Goal: Transaction & Acquisition: Purchase product/service

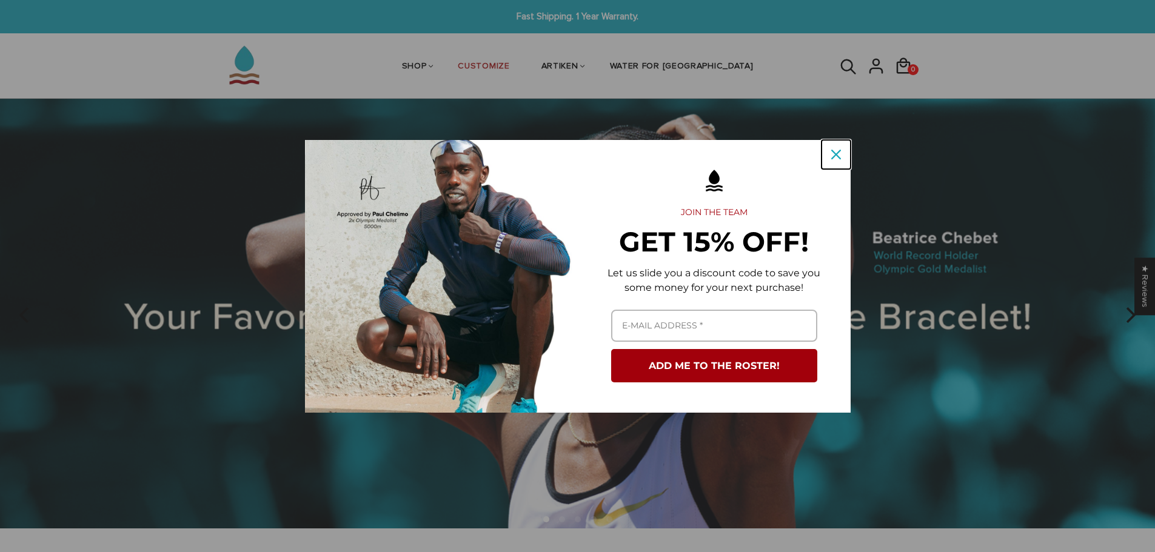
drag, startPoint x: 822, startPoint y: 155, endPoint x: 834, endPoint y: 156, distance: 12.1
click at [830, 156] on button "Close" at bounding box center [836, 154] width 29 height 29
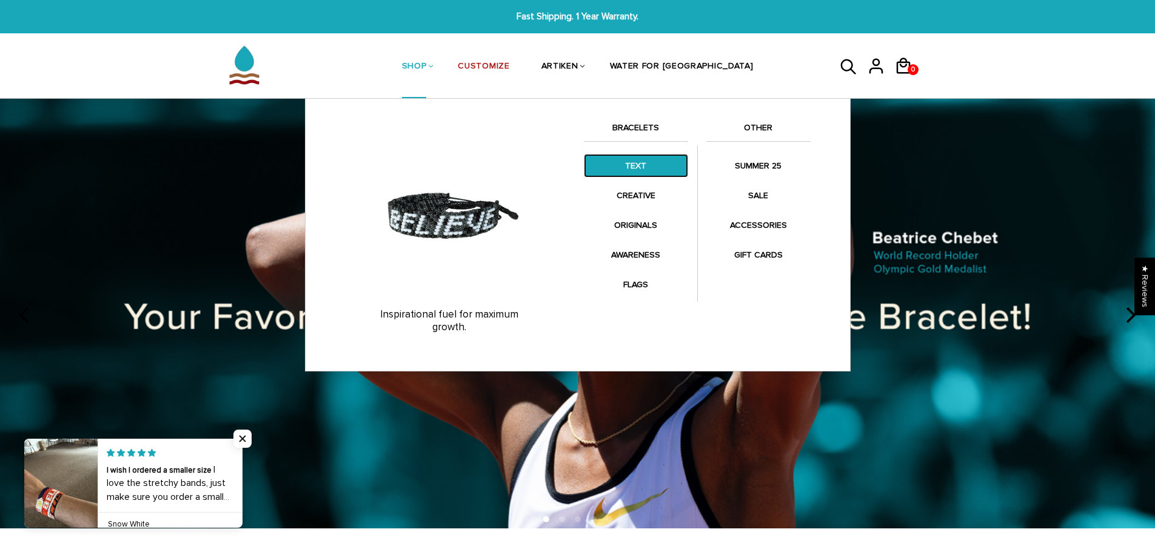
click at [642, 169] on link "TEXT" at bounding box center [636, 166] width 104 height 24
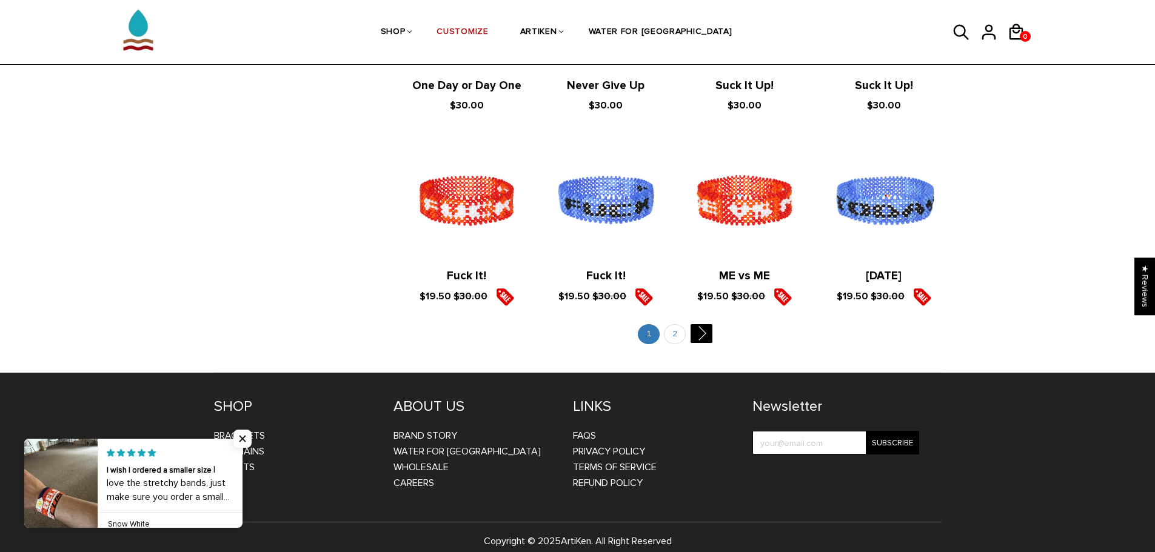
scroll to position [1348, 0]
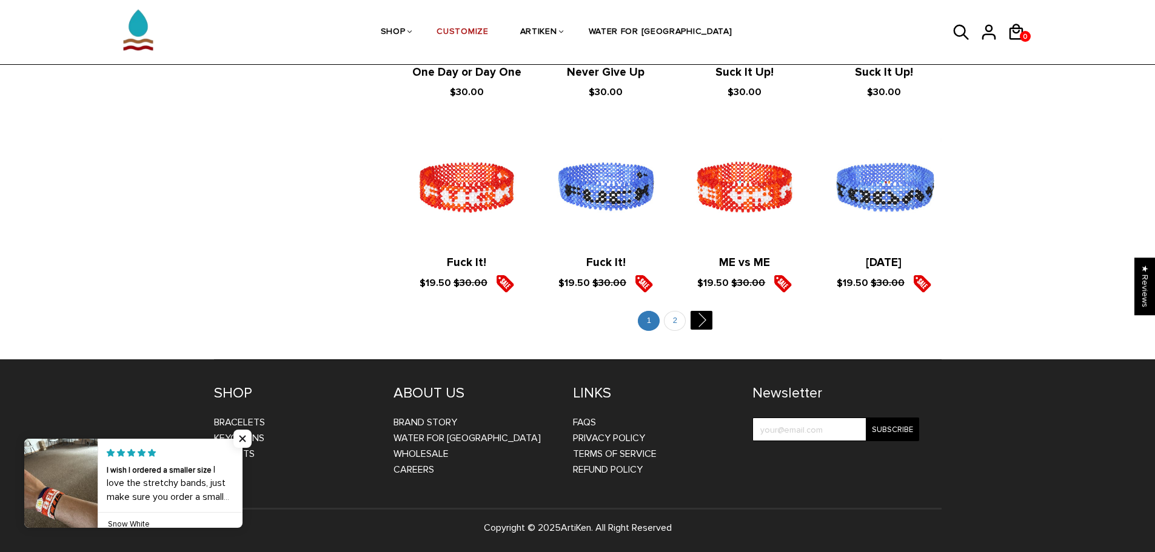
drag, startPoint x: 668, startPoint y: 309, endPoint x: 675, endPoint y: 309, distance: 7.3
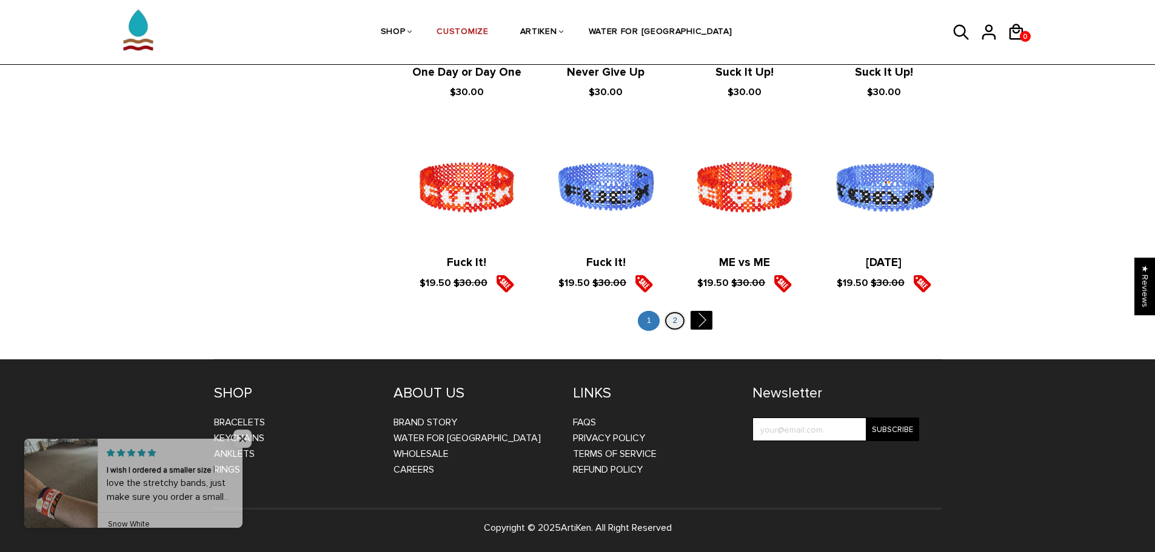
click at [683, 320] on link "2" at bounding box center [675, 321] width 22 height 20
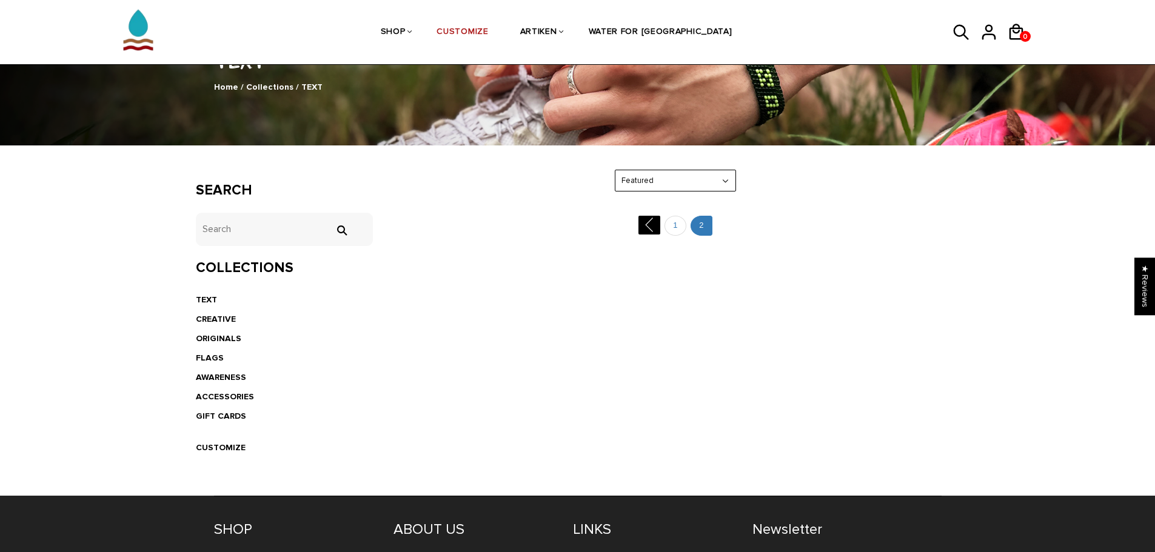
scroll to position [182, 0]
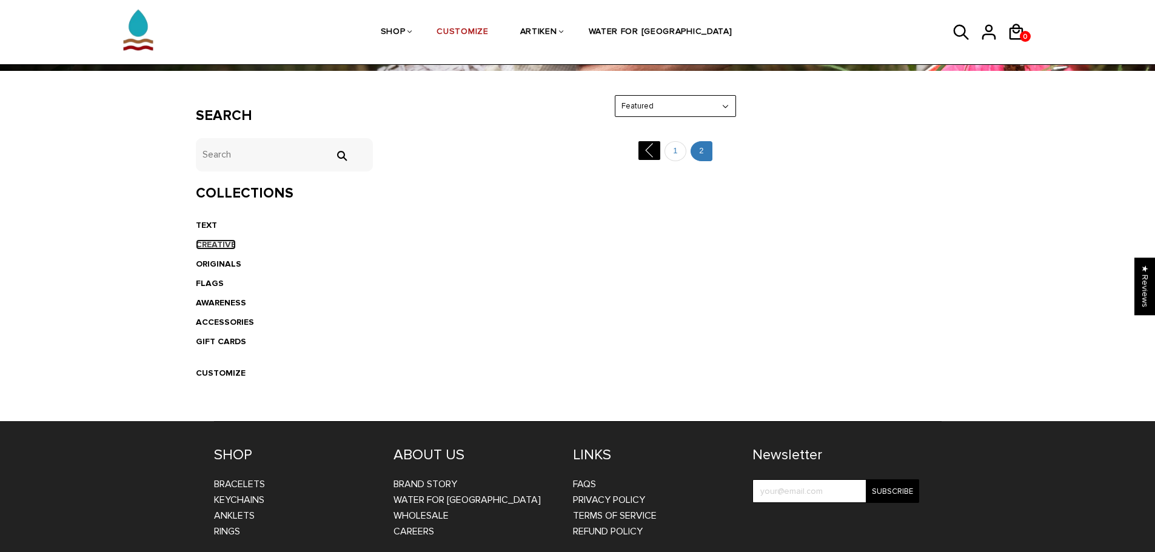
click at [229, 247] on link "CREATIVE" at bounding box center [216, 245] width 40 height 10
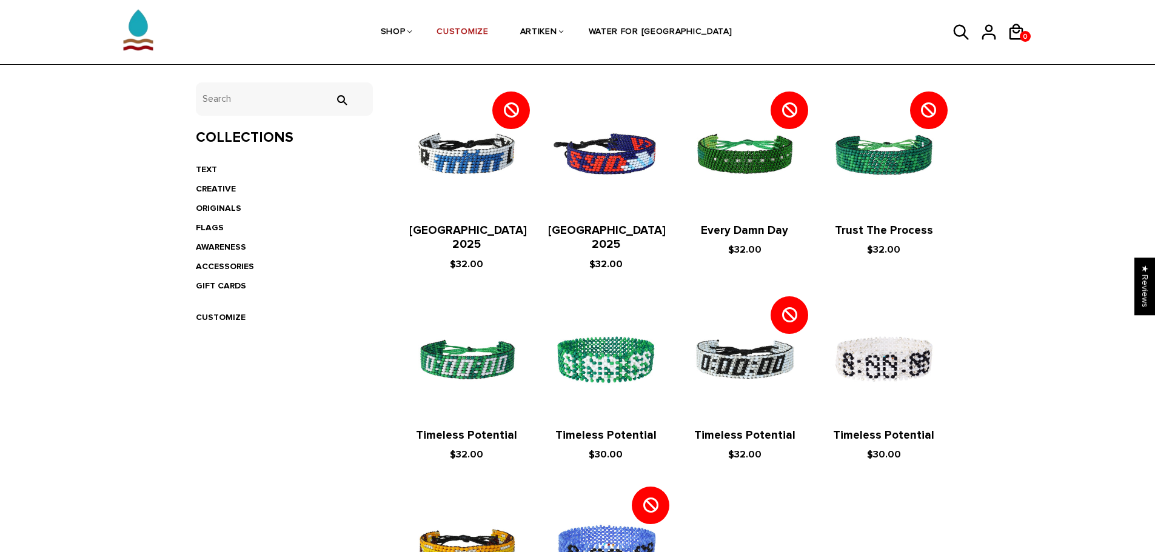
scroll to position [121, 0]
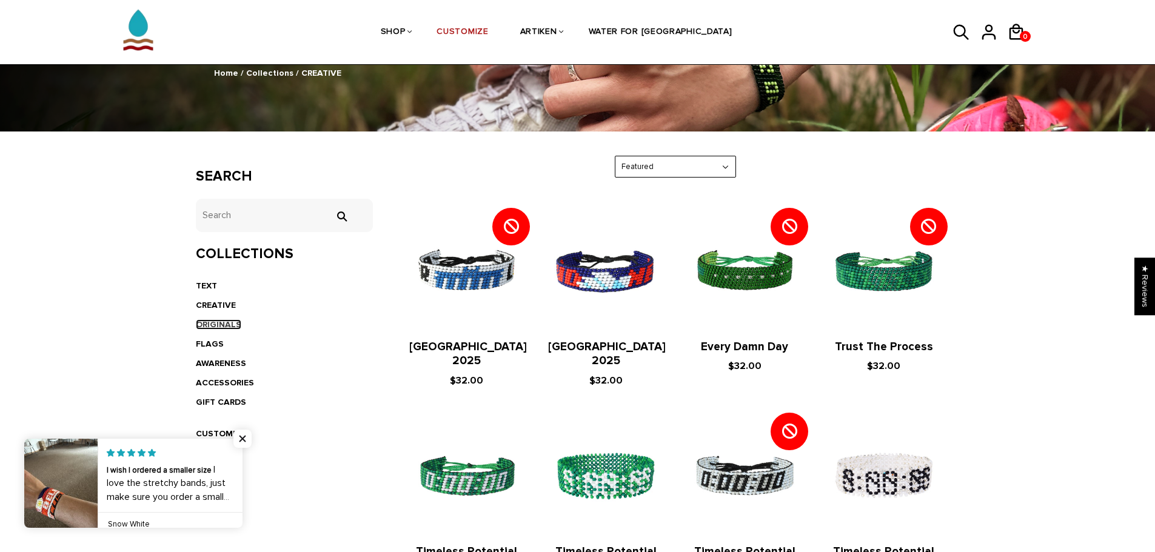
click at [218, 324] on link "ORIGINALS" at bounding box center [218, 325] width 45 height 10
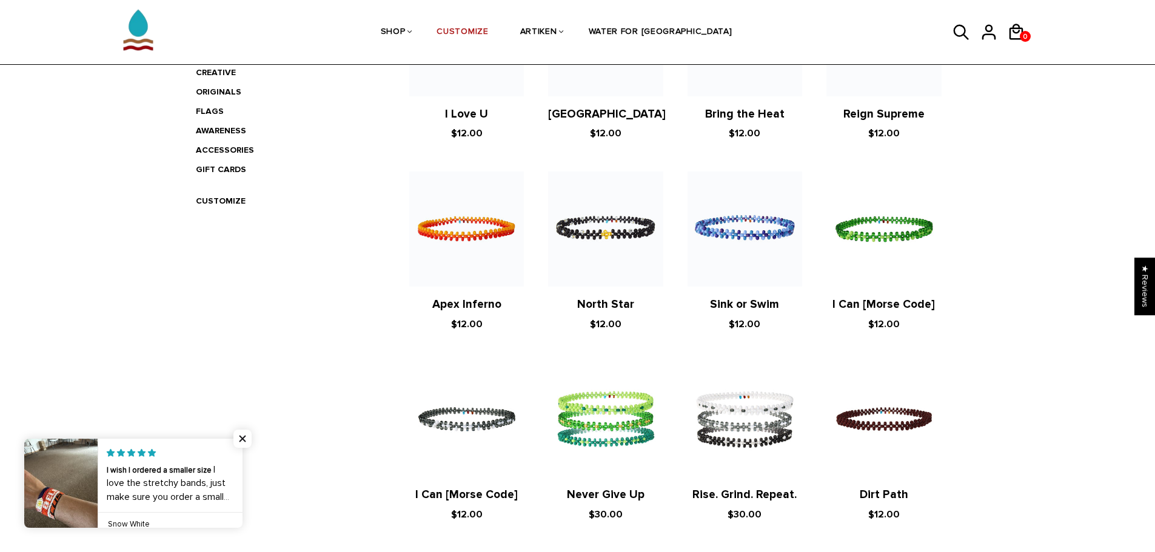
scroll to position [182, 0]
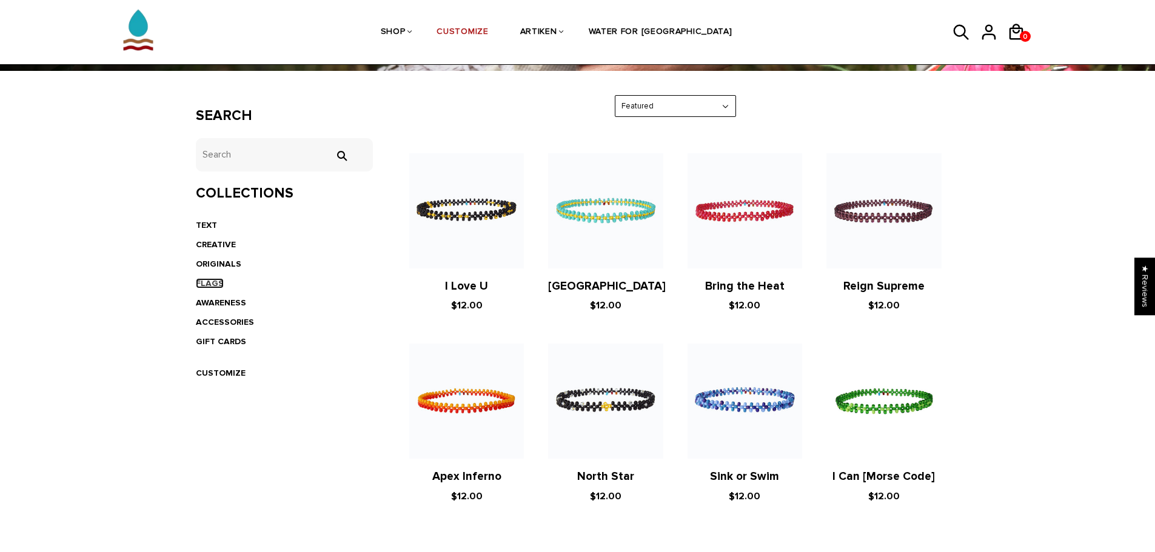
click at [205, 283] on link "FLAGS" at bounding box center [210, 283] width 28 height 10
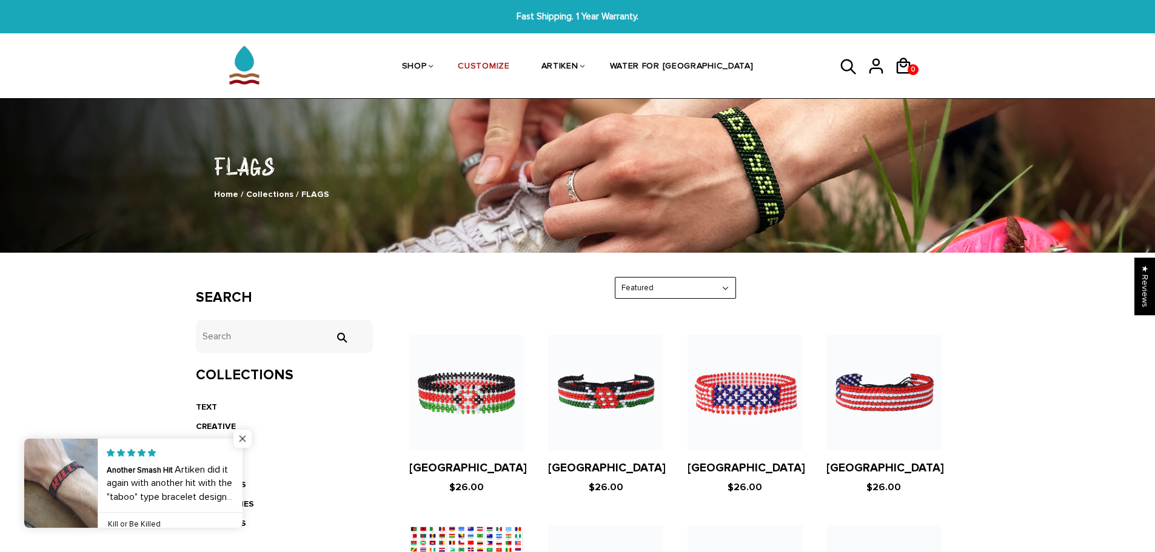
click at [243, 434] on span "Close popup widget" at bounding box center [242, 439] width 18 height 18
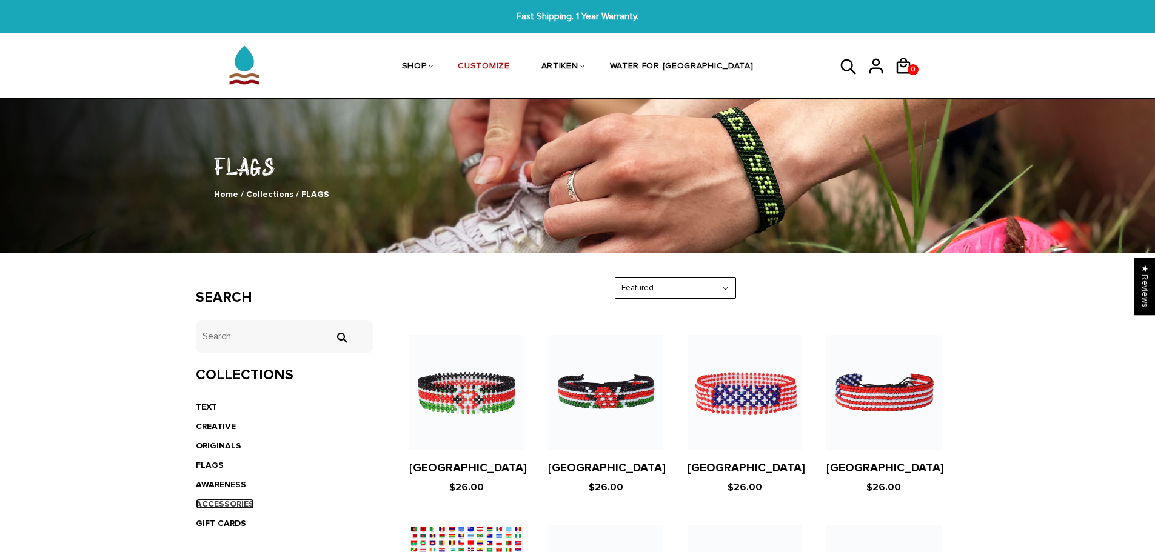
click at [238, 503] on link "ACCESSORIES" at bounding box center [225, 504] width 58 height 10
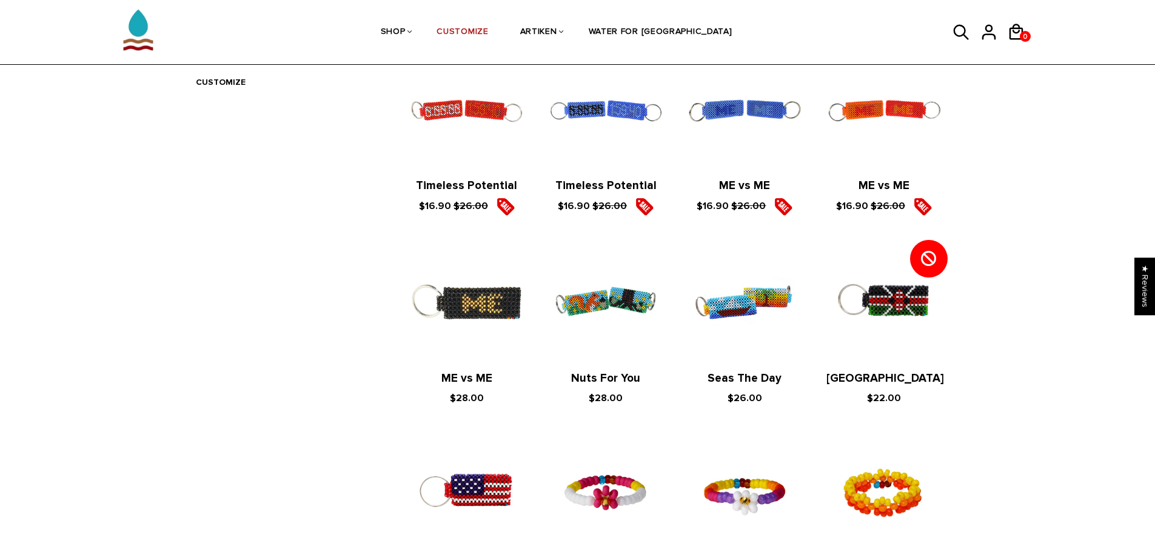
scroll to position [182, 0]
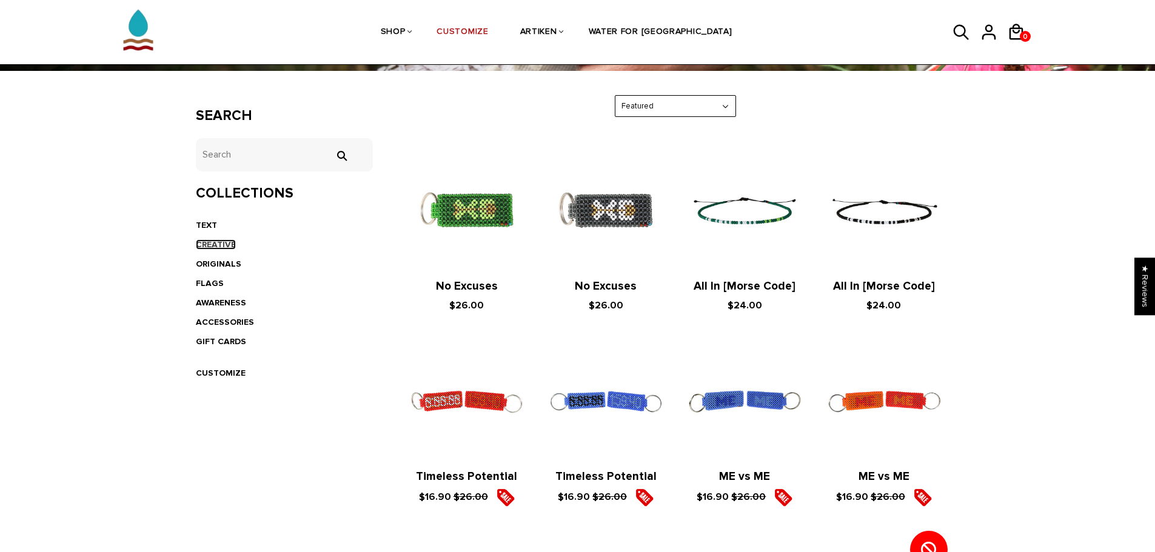
click at [218, 242] on link "CREATIVE" at bounding box center [216, 245] width 40 height 10
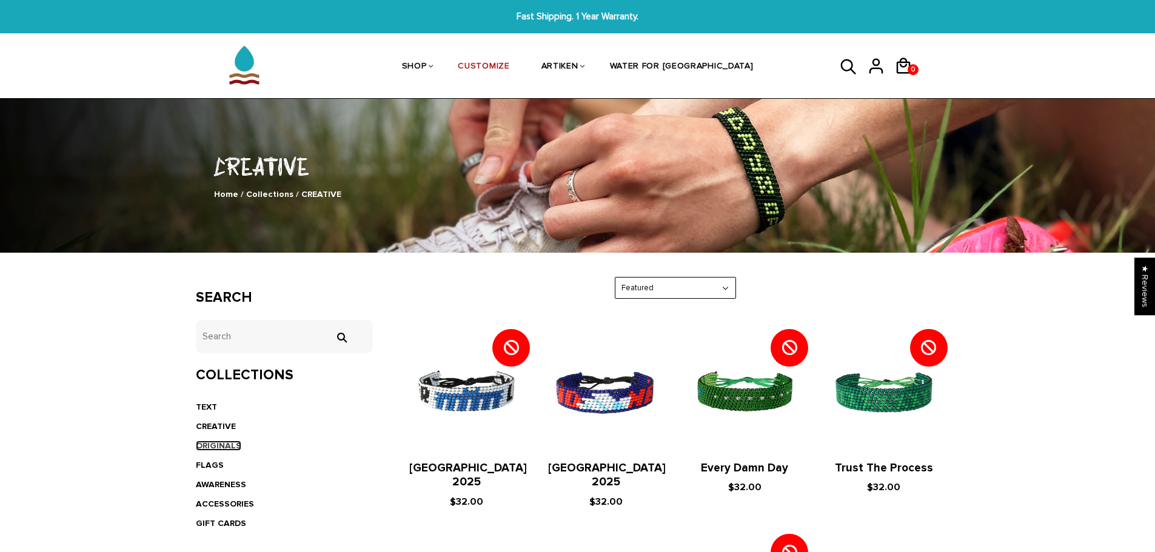
click at [221, 443] on link "ORIGINALS" at bounding box center [218, 446] width 45 height 10
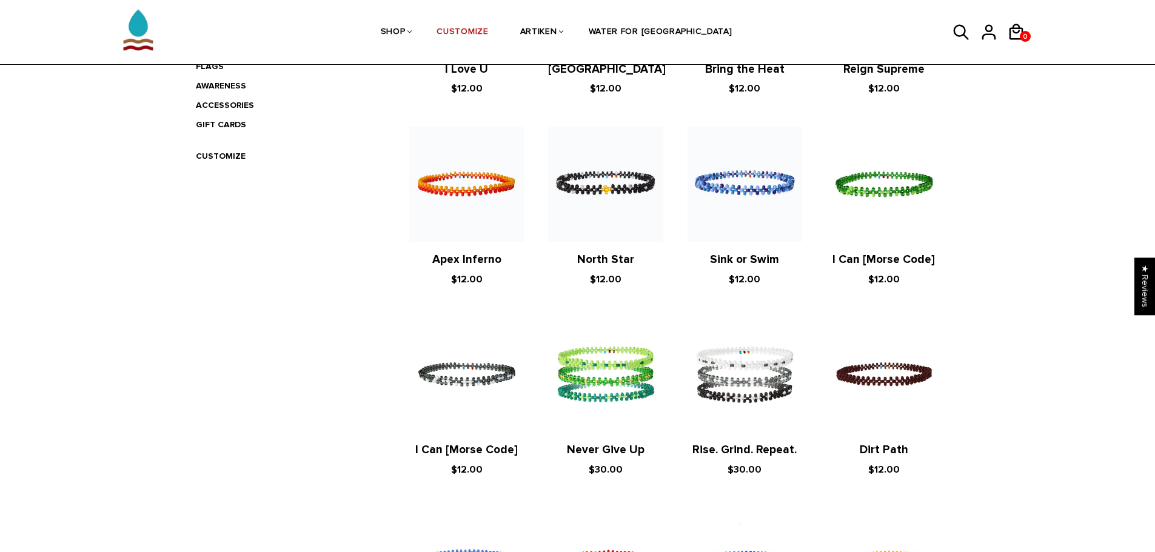
scroll to position [226, 0]
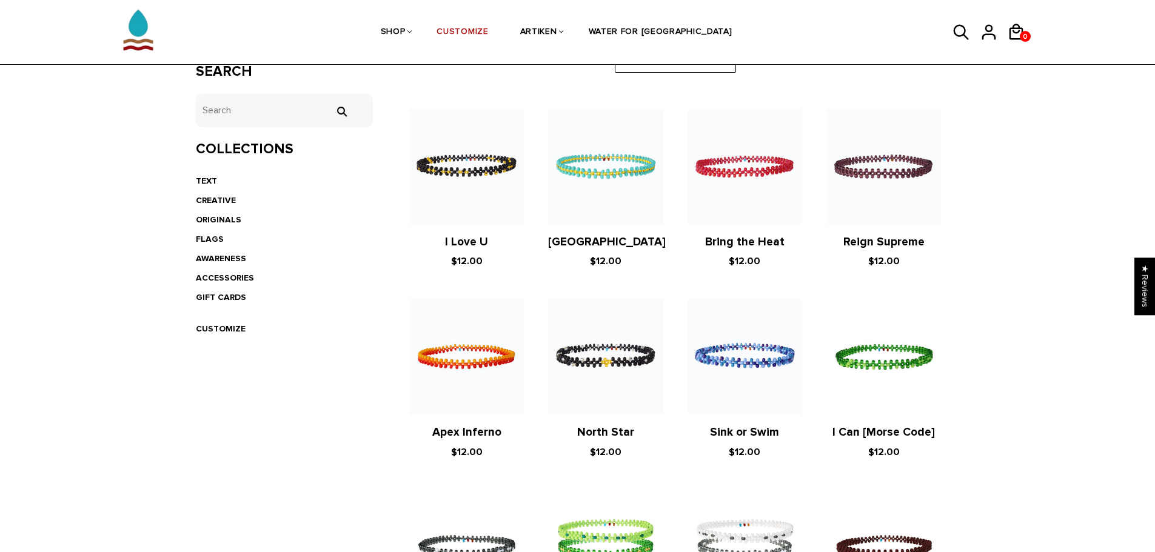
click at [212, 317] on ul "TEXT CREATIVE ORIGINALS FLAGS AWARENESS ACCESSORIES GIFT CARDS CUSTOMIZE" at bounding box center [285, 255] width 178 height 167
click at [223, 333] on link "CUSTOMIZE" at bounding box center [221, 329] width 50 height 10
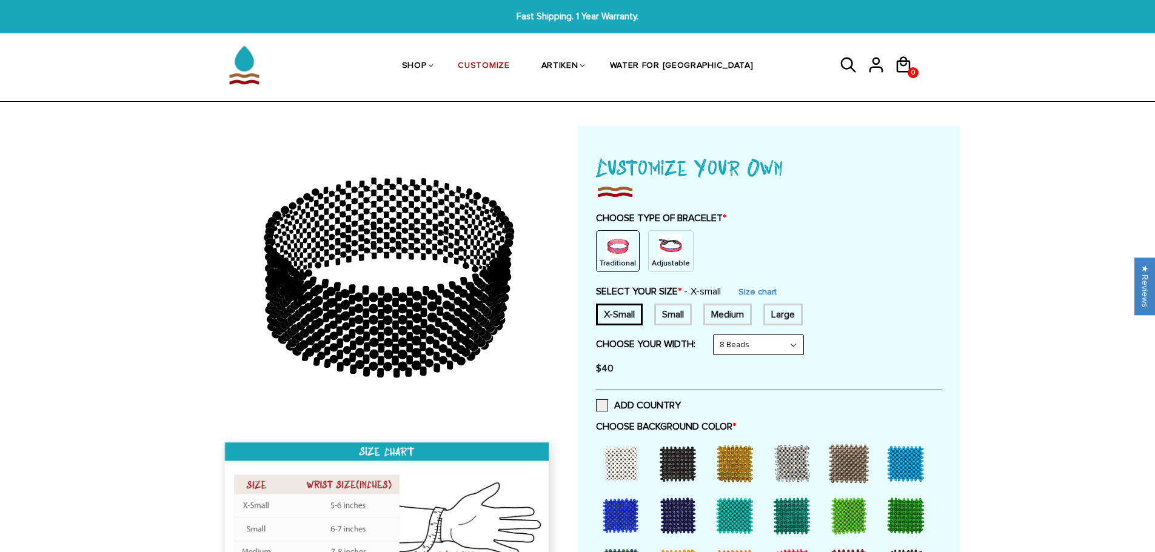
click at [665, 313] on div "Small" at bounding box center [673, 315] width 38 height 22
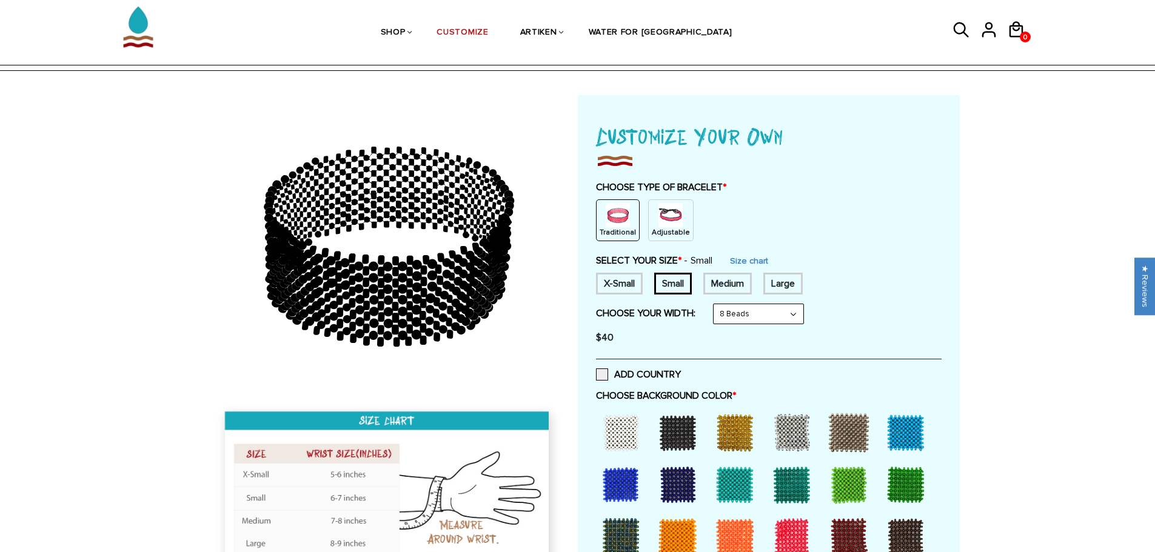
scroll to position [121, 0]
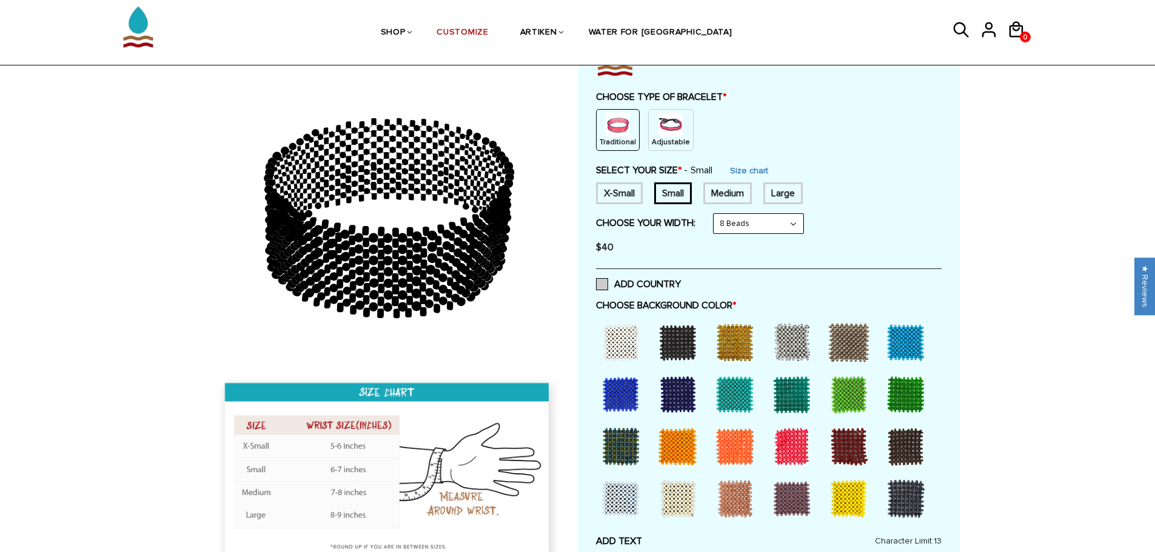
click at [614, 283] on label "ADD COUNTRY" at bounding box center [638, 284] width 85 height 12
click at [681, 281] on input "ADD COUNTRY" at bounding box center [681, 281] width 0 height 0
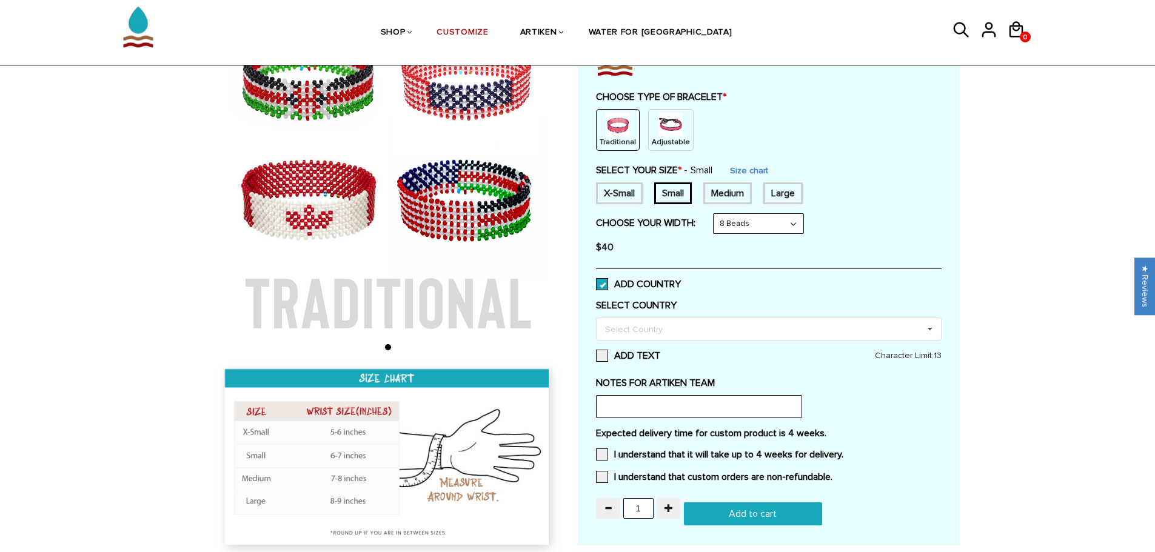
click at [614, 283] on label "ADD COUNTRY" at bounding box center [638, 284] width 85 height 12
click at [681, 281] on input "ADD COUNTRY" at bounding box center [681, 281] width 0 height 0
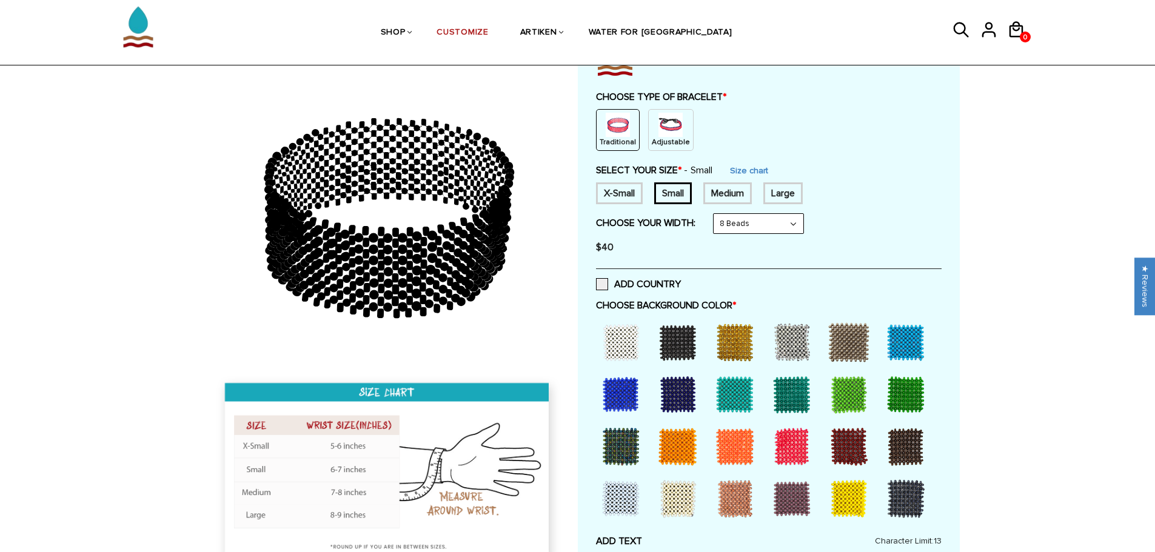
click at [899, 340] on div at bounding box center [906, 342] width 49 height 49
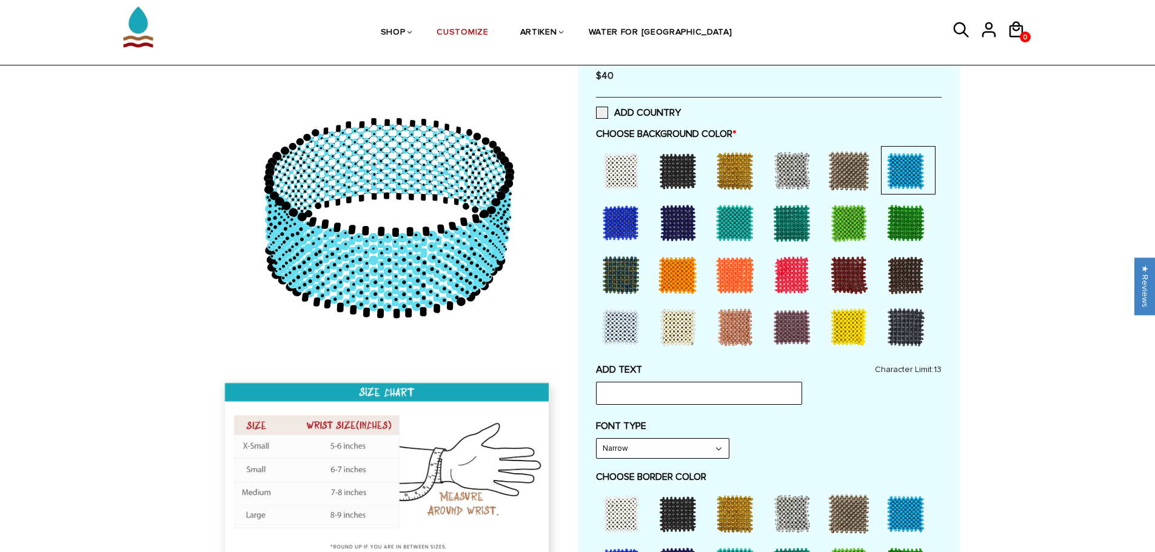
scroll to position [303, 0]
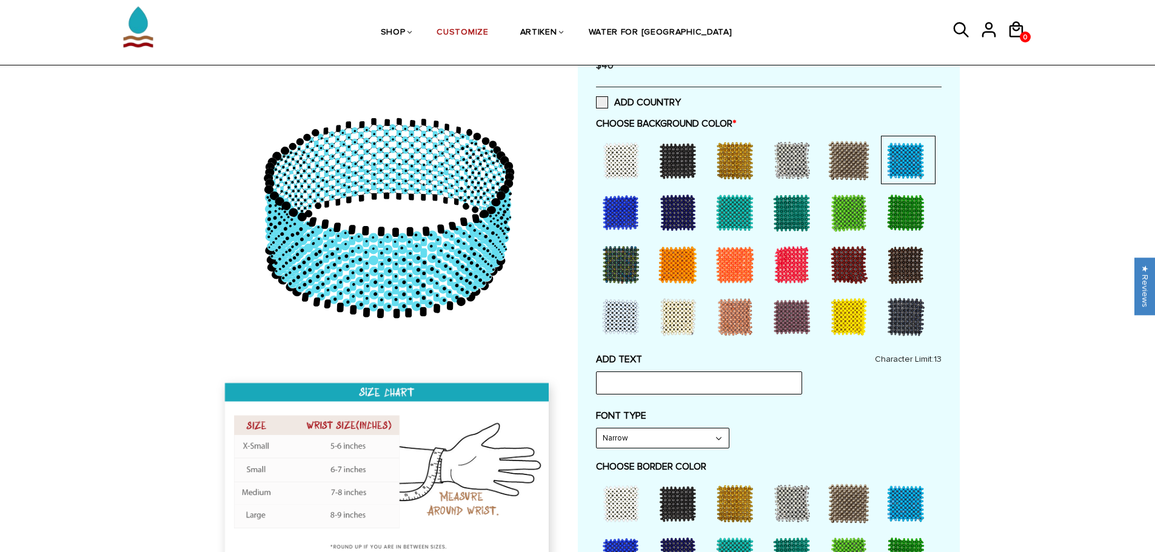
click at [612, 198] on div at bounding box center [621, 213] width 49 height 49
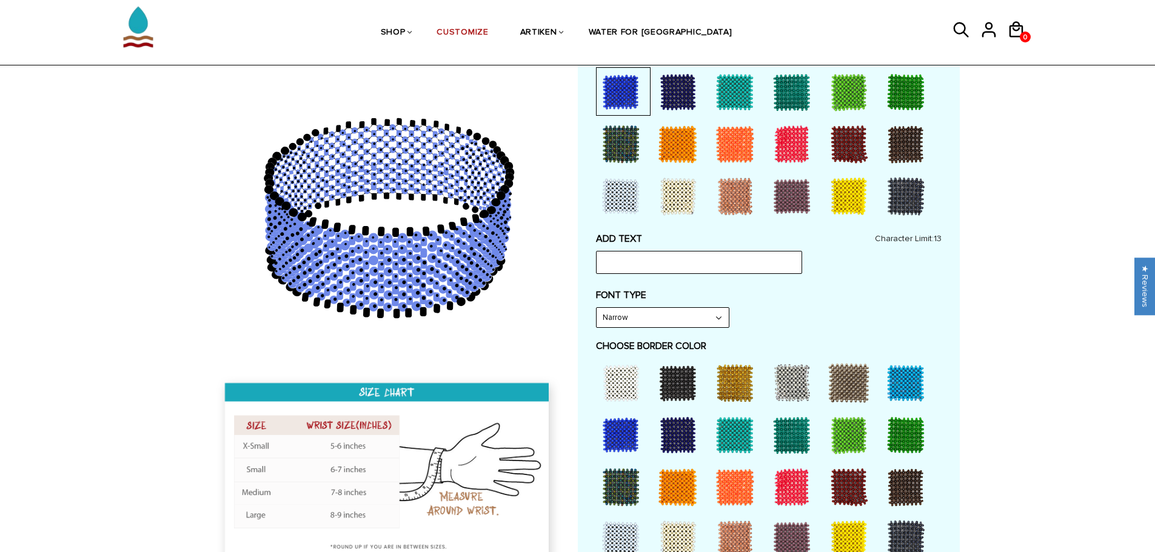
scroll to position [424, 0]
click at [666, 256] on input "text" at bounding box center [699, 261] width 206 height 23
type input "HOPE XC"
click at [677, 485] on div at bounding box center [678, 487] width 49 height 49
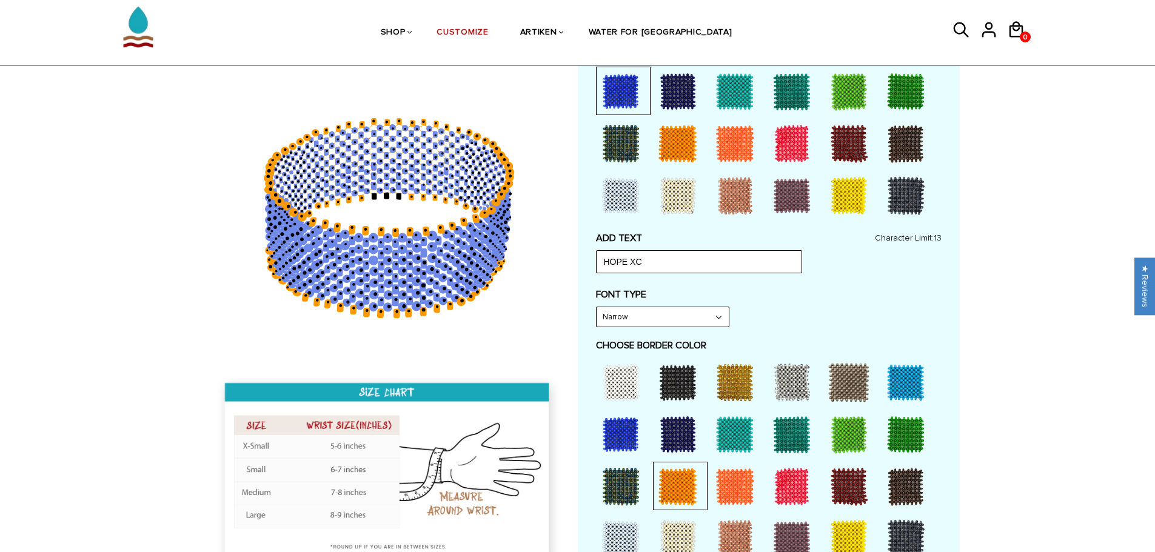
click at [677, 313] on select "Narrow Bold" at bounding box center [663, 316] width 132 height 19
select select "Bold"
click at [597, 307] on select "Narrow Bold" at bounding box center [663, 316] width 132 height 19
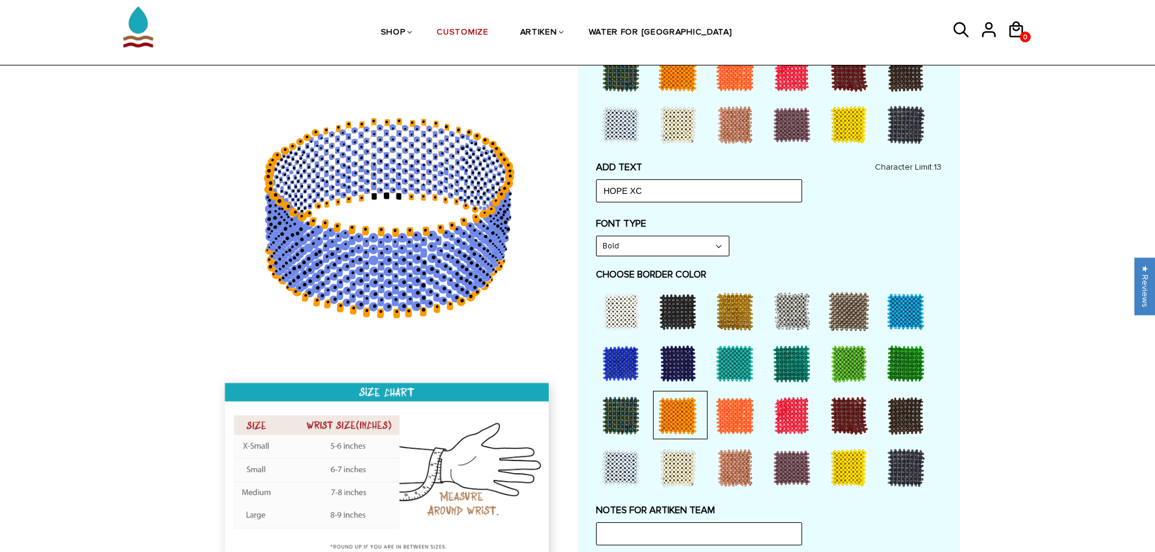
scroll to position [606, 0]
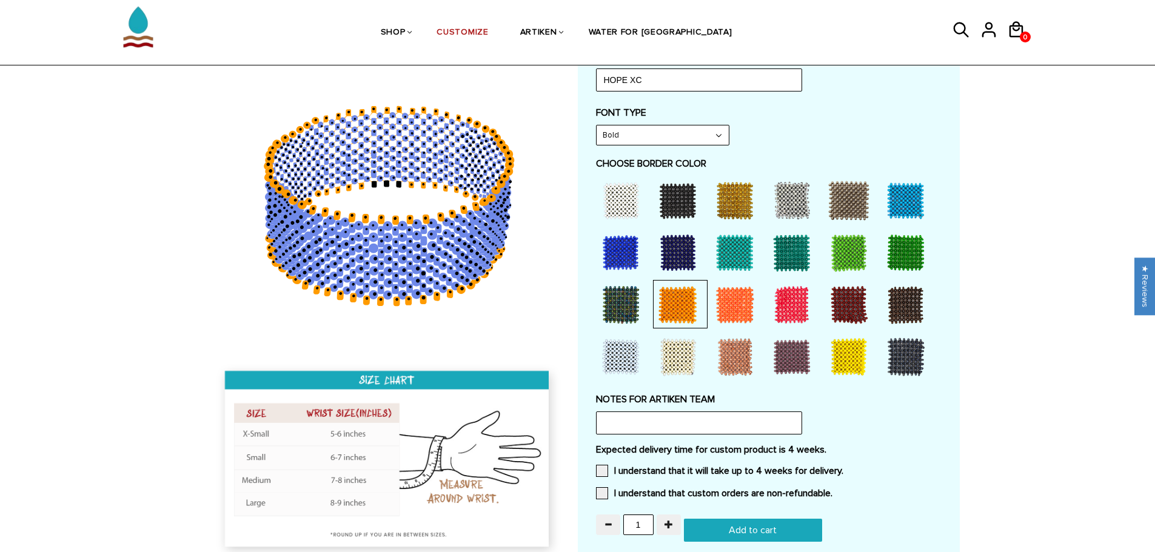
drag, startPoint x: 419, startPoint y: 249, endPoint x: 423, endPoint y: 260, distance: 11.7
click at [423, 260] on icon at bounding box center [388, 206] width 349 height 303
click at [722, 427] on input "text" at bounding box center [699, 423] width 206 height 23
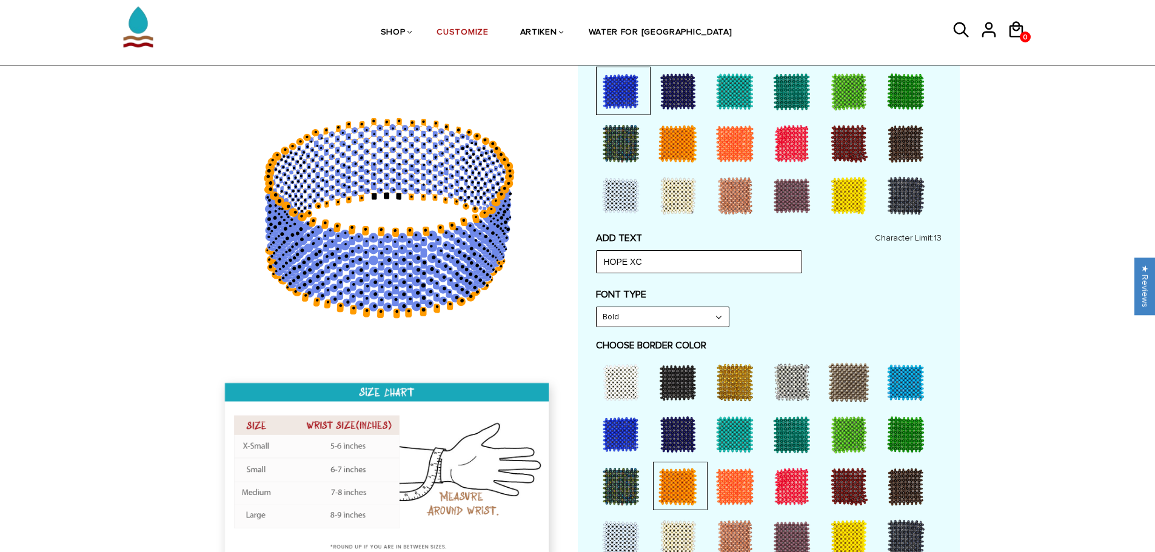
drag, startPoint x: 421, startPoint y: 229, endPoint x: 292, endPoint y: 298, distance: 146.5
click at [292, 298] on icon at bounding box center [388, 217] width 349 height 303
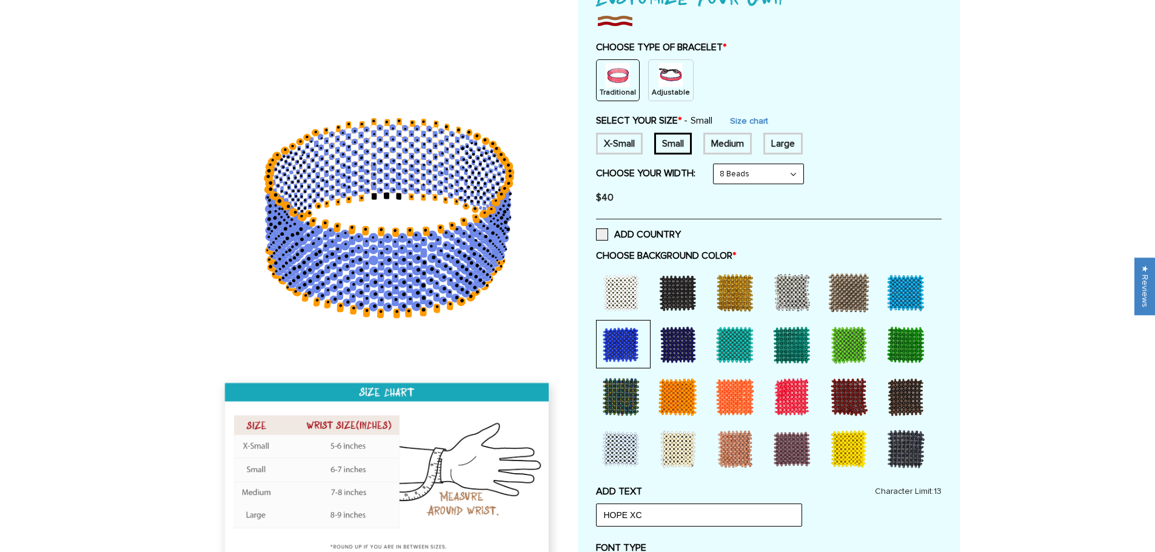
scroll to position [0, 0]
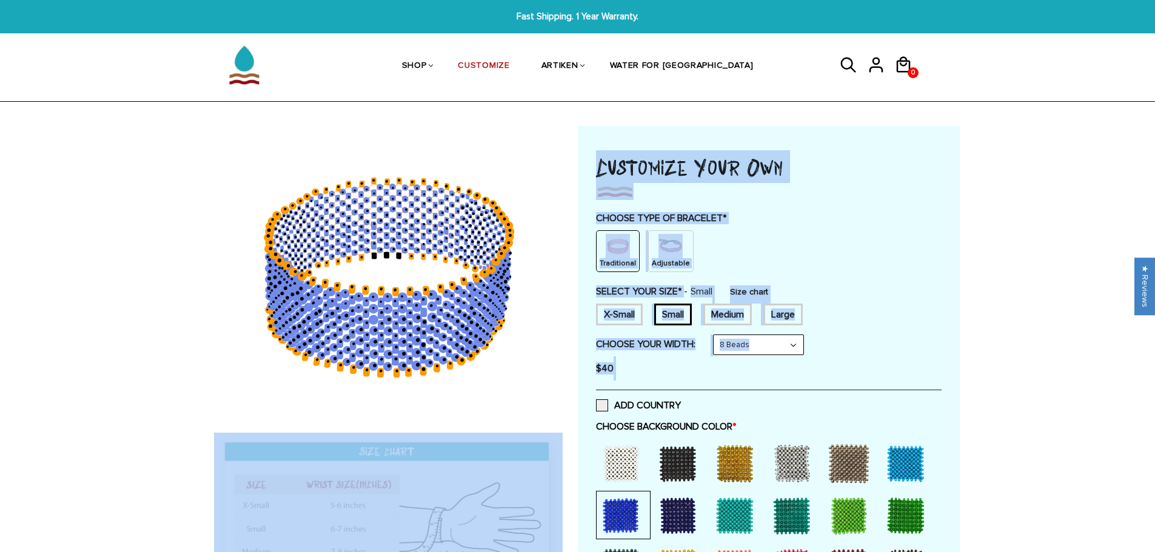
drag, startPoint x: 621, startPoint y: 363, endPoint x: 484, endPoint y: 384, distance: 138.1
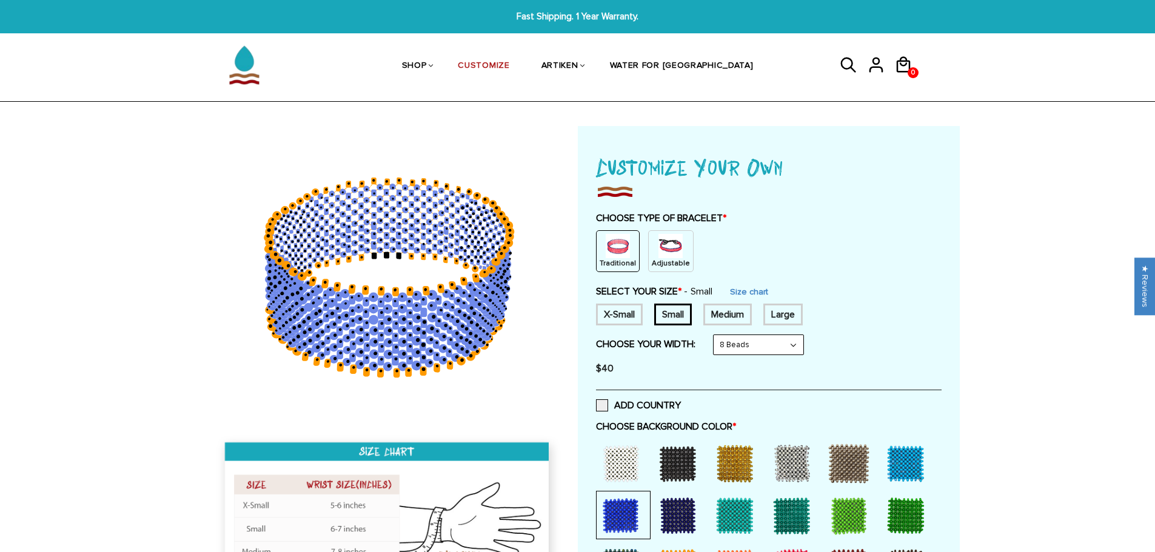
click at [492, 378] on icon at bounding box center [388, 277] width 349 height 303
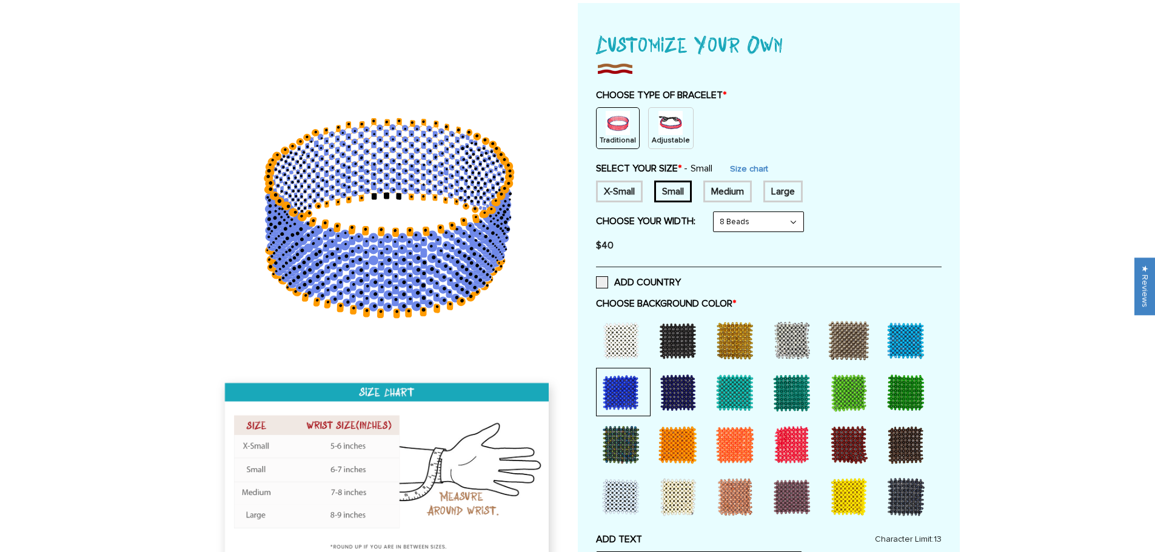
scroll to position [243, 0]
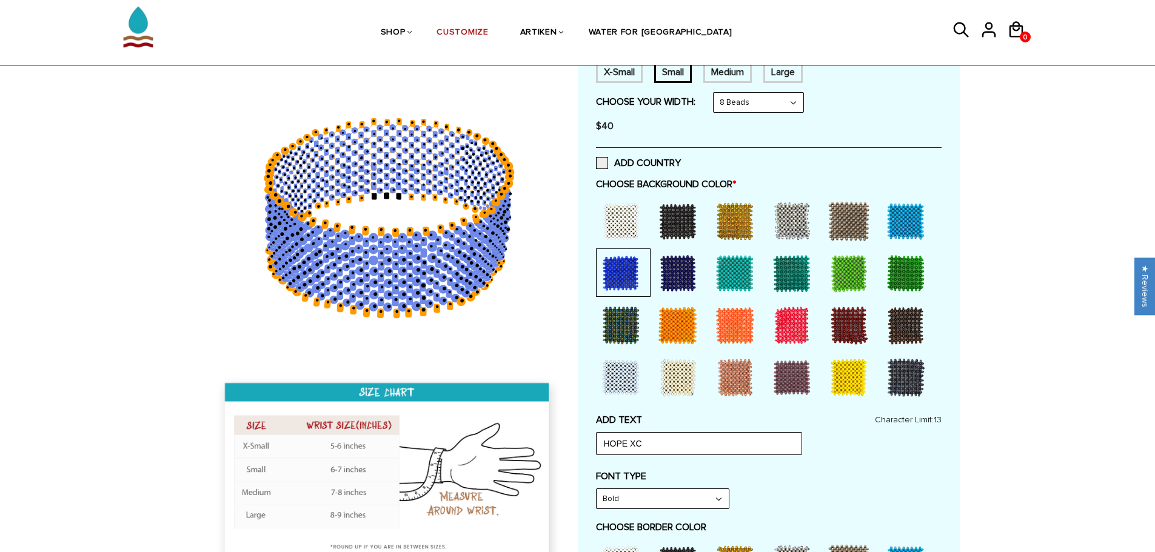
click at [689, 272] on div at bounding box center [678, 273] width 49 height 49
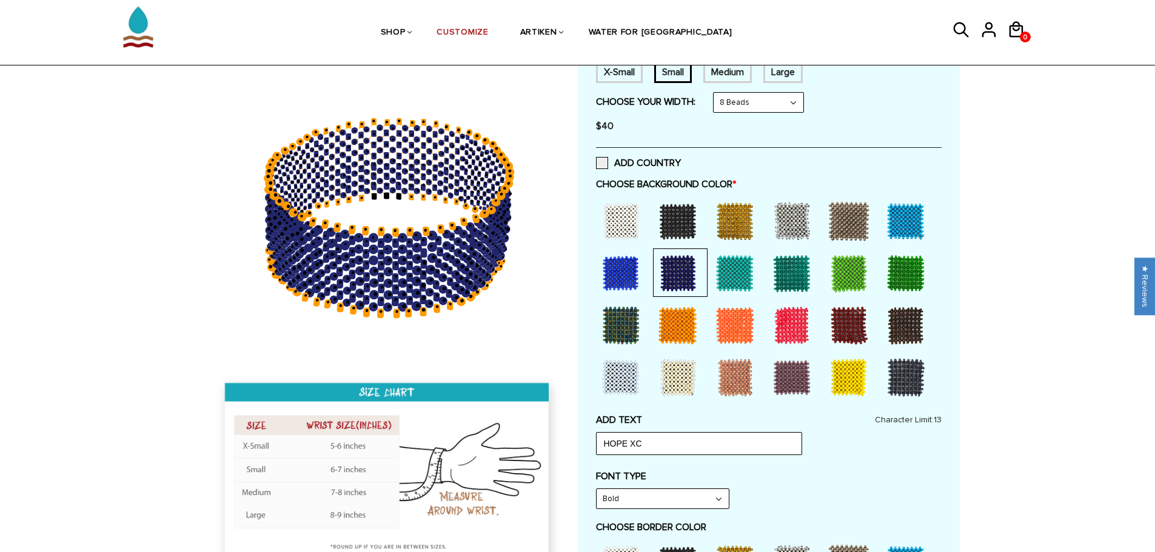
click at [597, 266] on div at bounding box center [621, 273] width 49 height 49
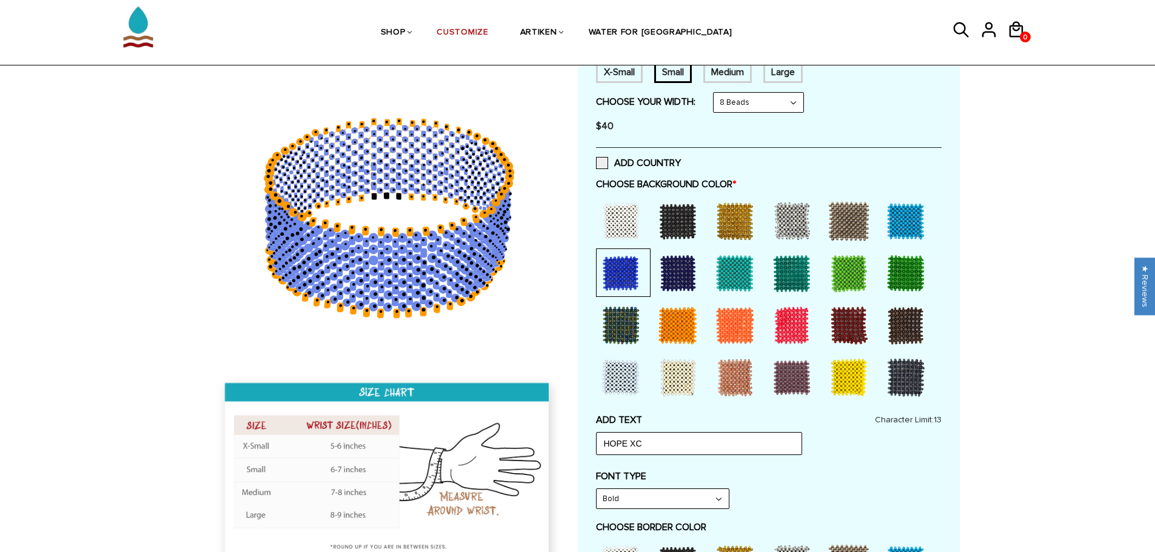
click at [677, 258] on div at bounding box center [678, 273] width 49 height 49
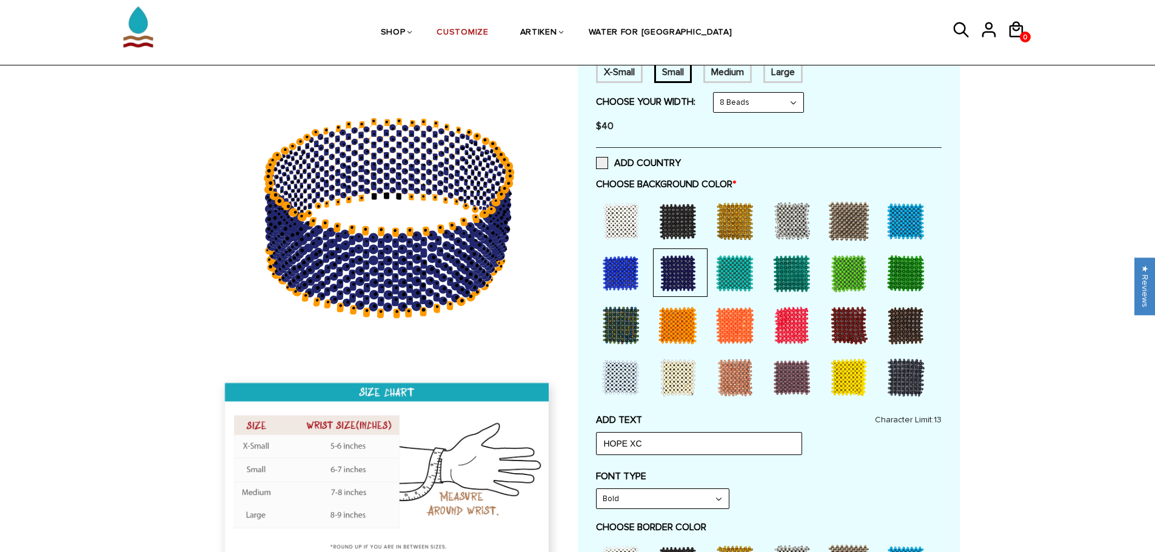
click at [635, 274] on div at bounding box center [621, 273] width 49 height 49
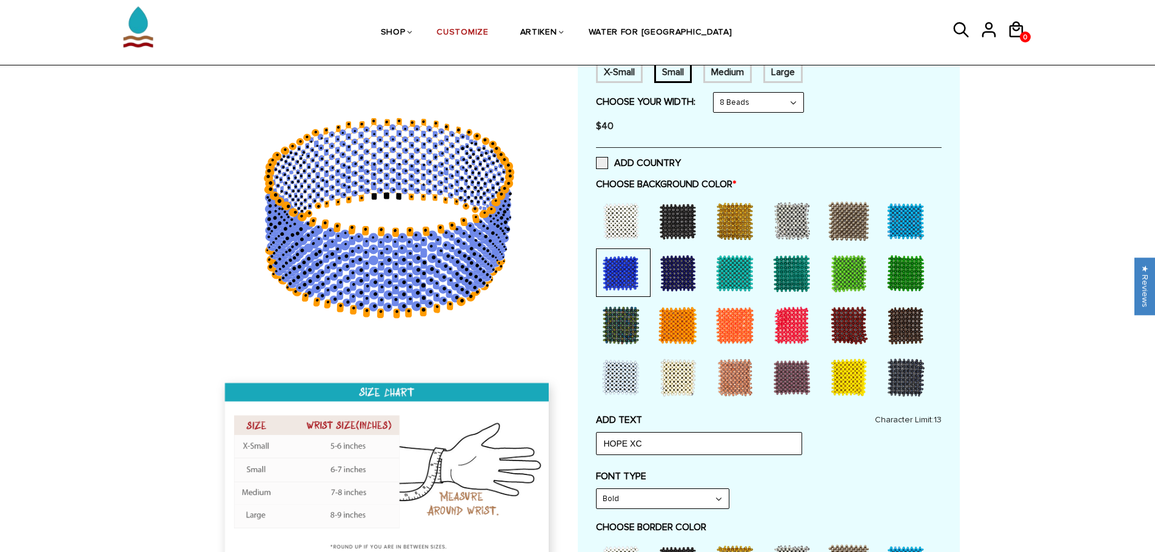
click at [664, 292] on div at bounding box center [678, 273] width 49 height 49
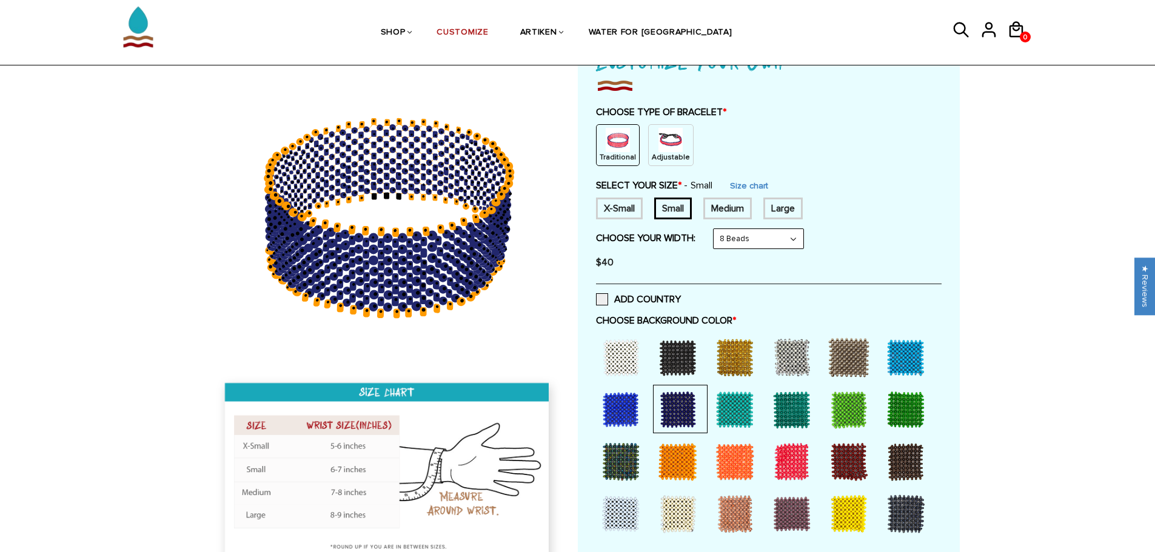
scroll to position [0, 0]
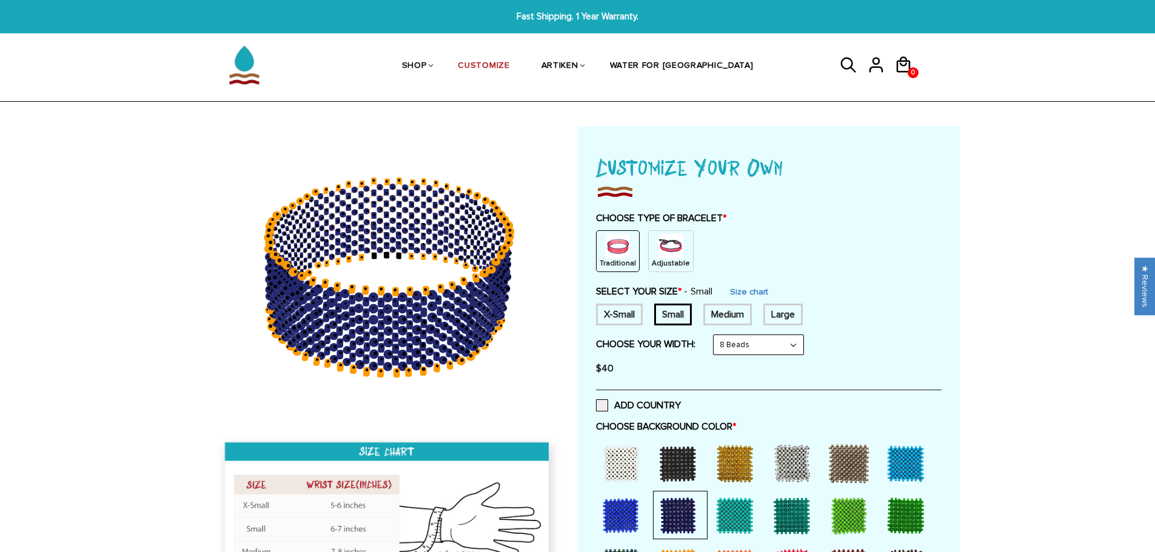
drag, startPoint x: 371, startPoint y: 313, endPoint x: 427, endPoint y: 289, distance: 61.6
click at [460, 317] on icon at bounding box center [388, 277] width 349 height 303
click at [766, 347] on select "8 Beads 6 Beads 10 Beads" at bounding box center [759, 344] width 90 height 19
click at [832, 198] on div at bounding box center [769, 191] width 346 height 17
click at [759, 351] on select "8 Beads 6 Beads 10 Beads" at bounding box center [759, 344] width 90 height 19
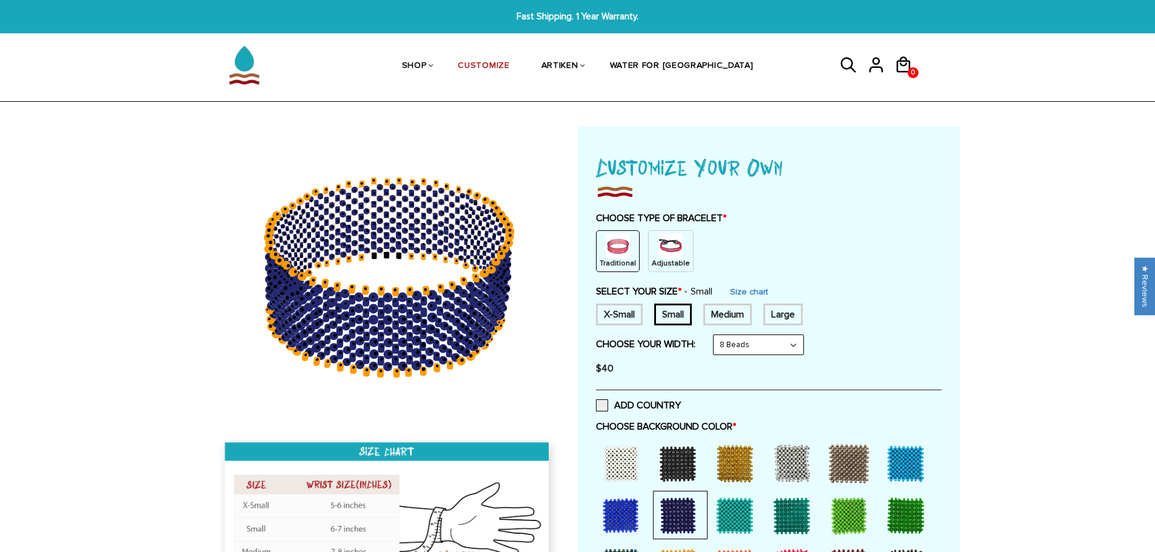
click at [716, 335] on select "8 Beads 6 Beads 10 Beads" at bounding box center [759, 344] width 90 height 19
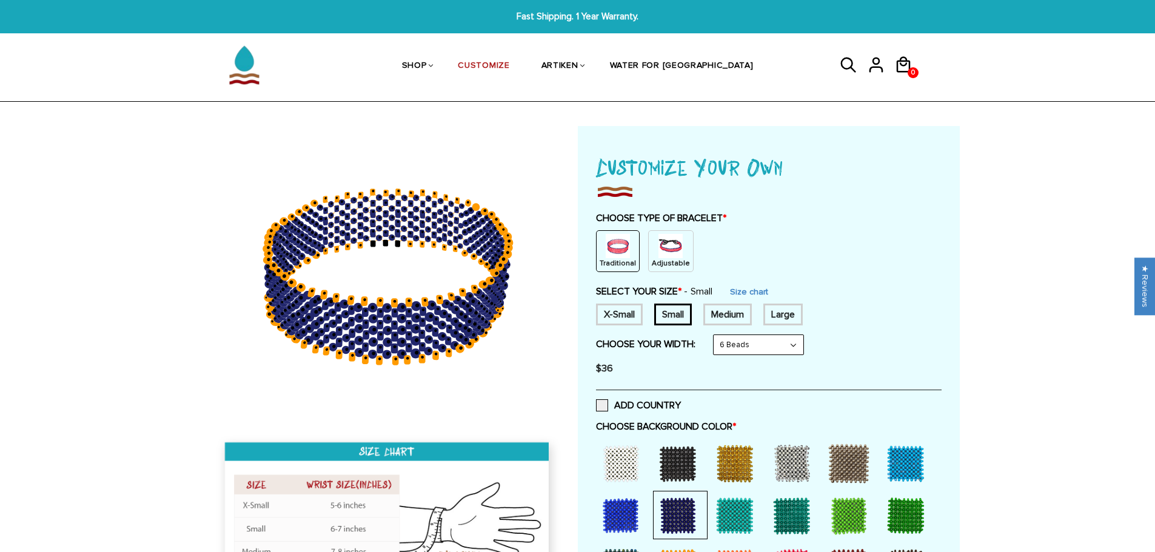
click at [759, 347] on select "8 Beads 6 Beads 10 Beads" at bounding box center [759, 344] width 90 height 19
click at [716, 335] on select "8 Beads 6 Beads 10 Beads" at bounding box center [759, 344] width 90 height 19
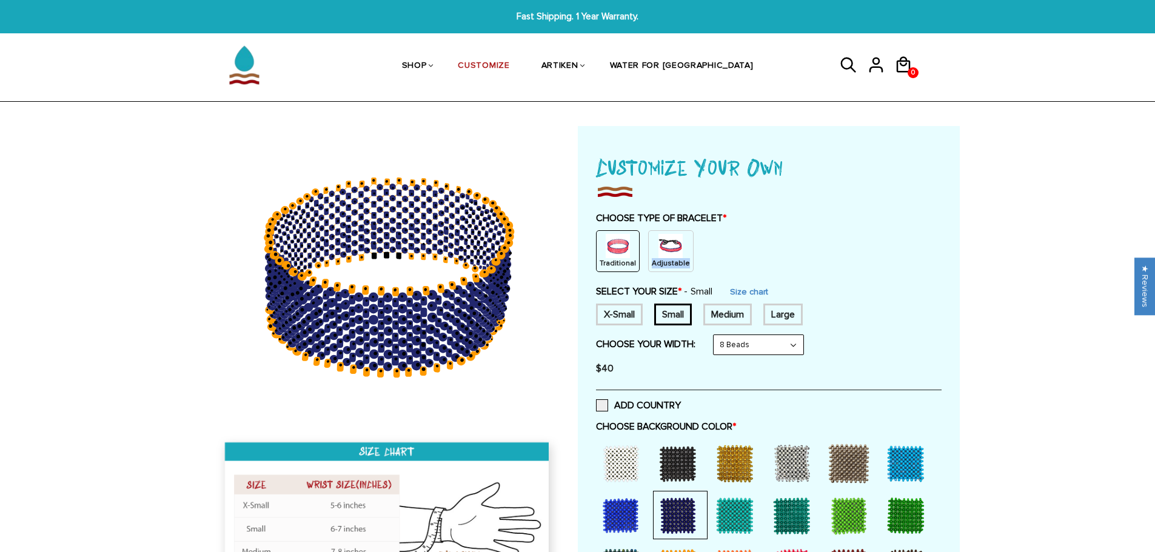
click at [682, 252] on div "Traditional Adjustable" at bounding box center [769, 251] width 346 height 42
click at [674, 254] on img at bounding box center [671, 246] width 24 height 24
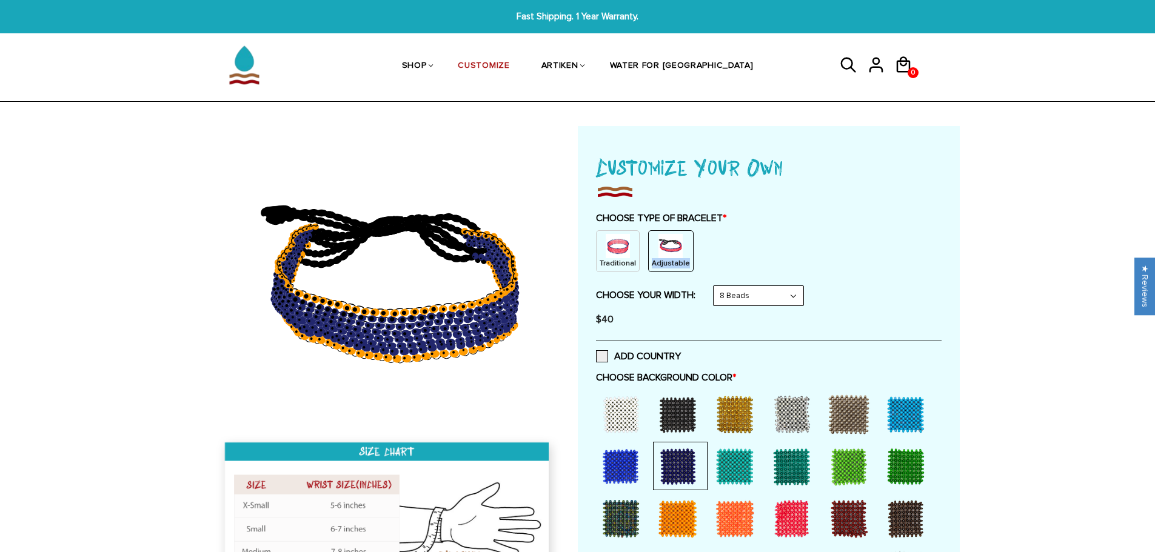
click at [766, 298] on select "8 Beads 6 Beads 10 Beads" at bounding box center [759, 295] width 90 height 19
select select "6-beads"
click at [716, 286] on select "8 Beads 6 Beads 10 Beads" at bounding box center [759, 295] width 90 height 19
select select "Bold"
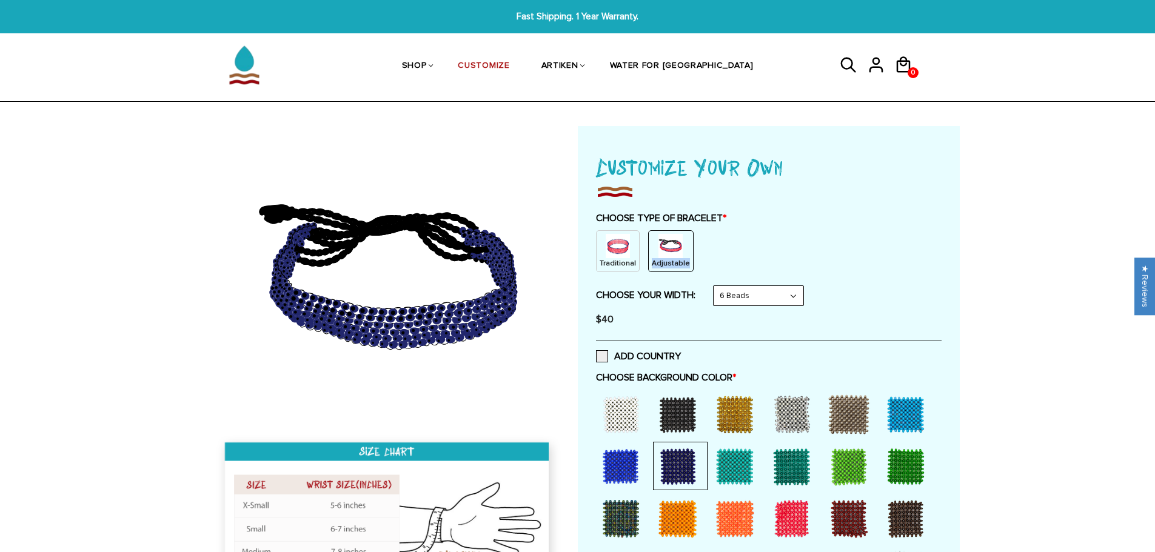
click at [613, 254] on img at bounding box center [618, 246] width 24 height 24
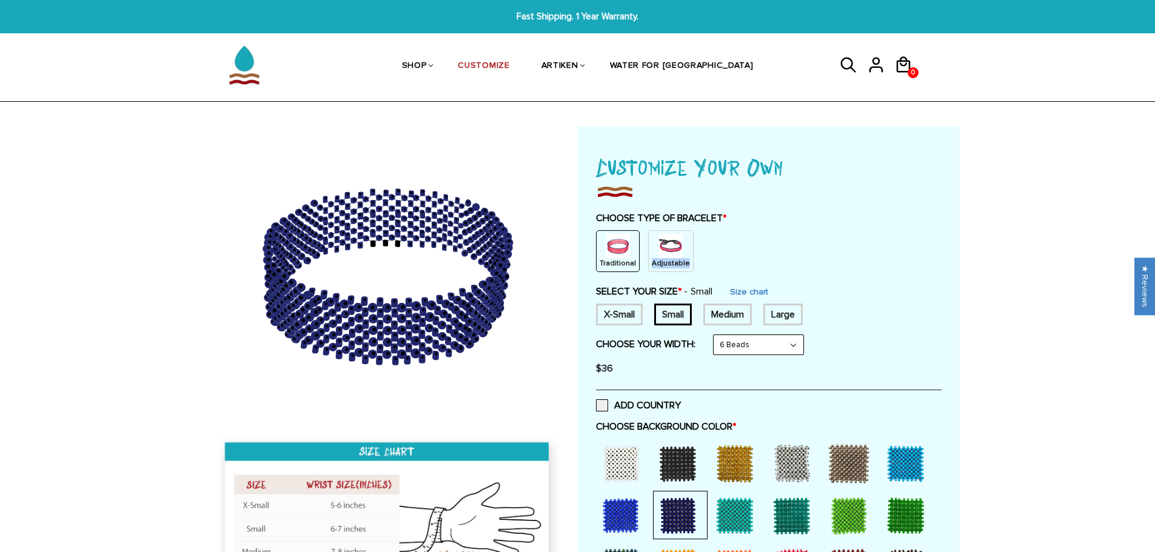
click at [740, 352] on select "8 Beads 6 Beads 10 Beads" at bounding box center [759, 344] width 90 height 19
select select "8-beads"
click at [716, 335] on select "8 Beads 6 Beads 10 Beads" at bounding box center [759, 344] width 90 height 19
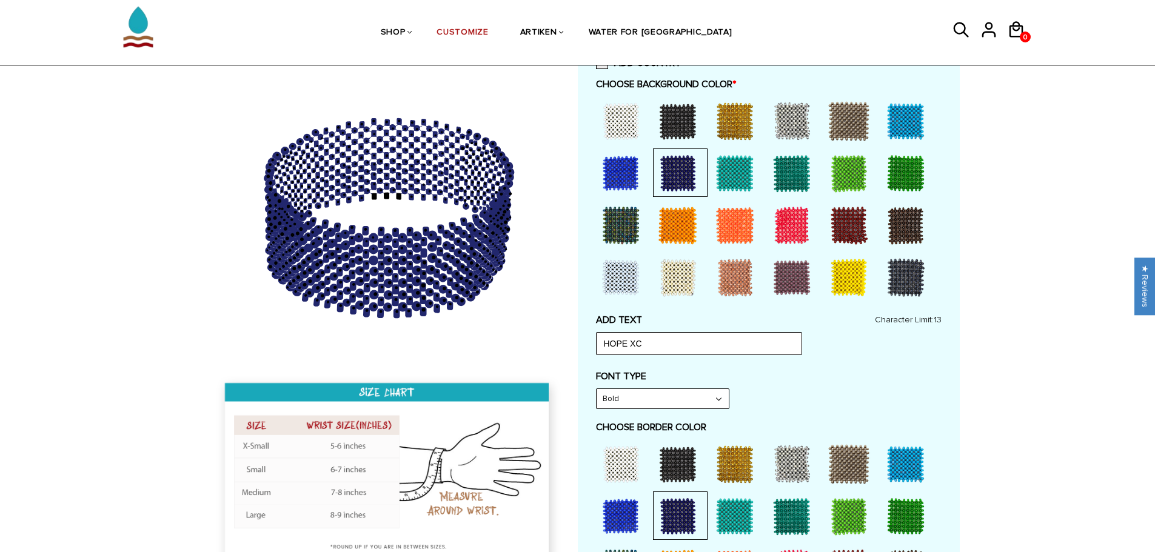
scroll to position [364, 0]
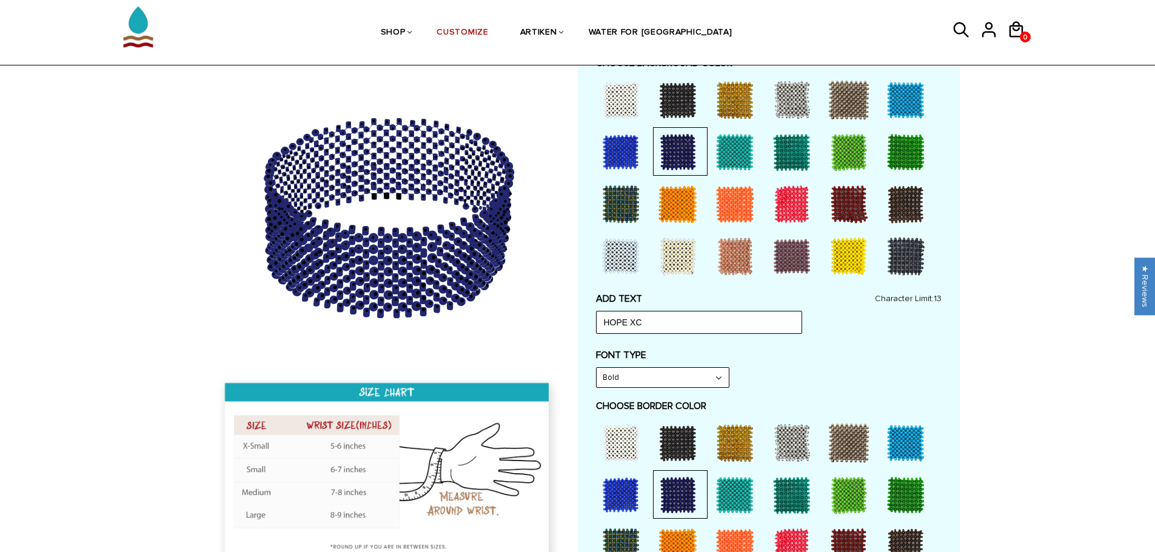
click at [683, 546] on div at bounding box center [678, 547] width 49 height 49
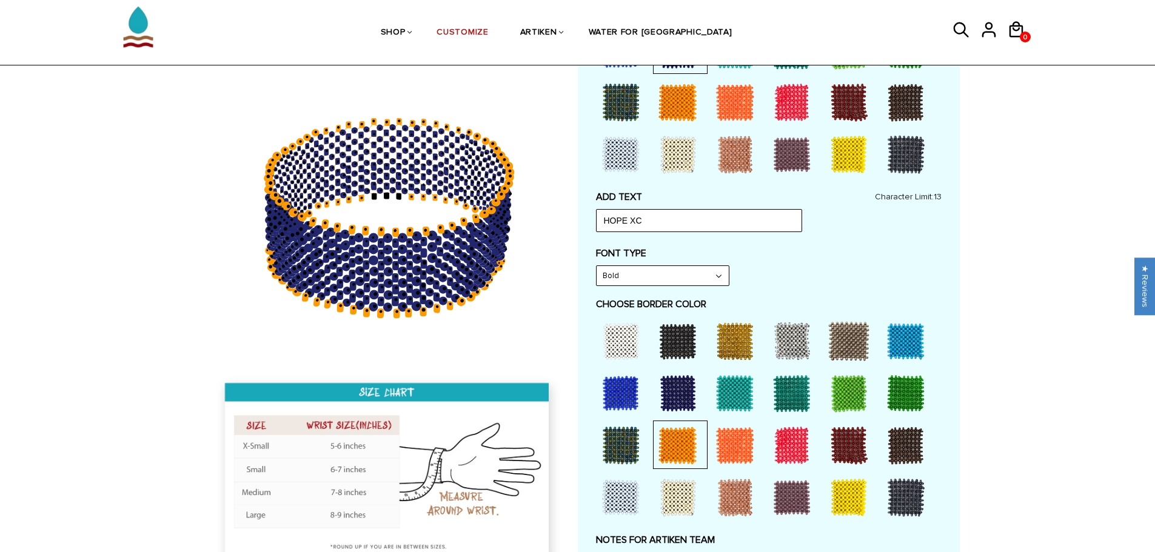
scroll to position [485, 0]
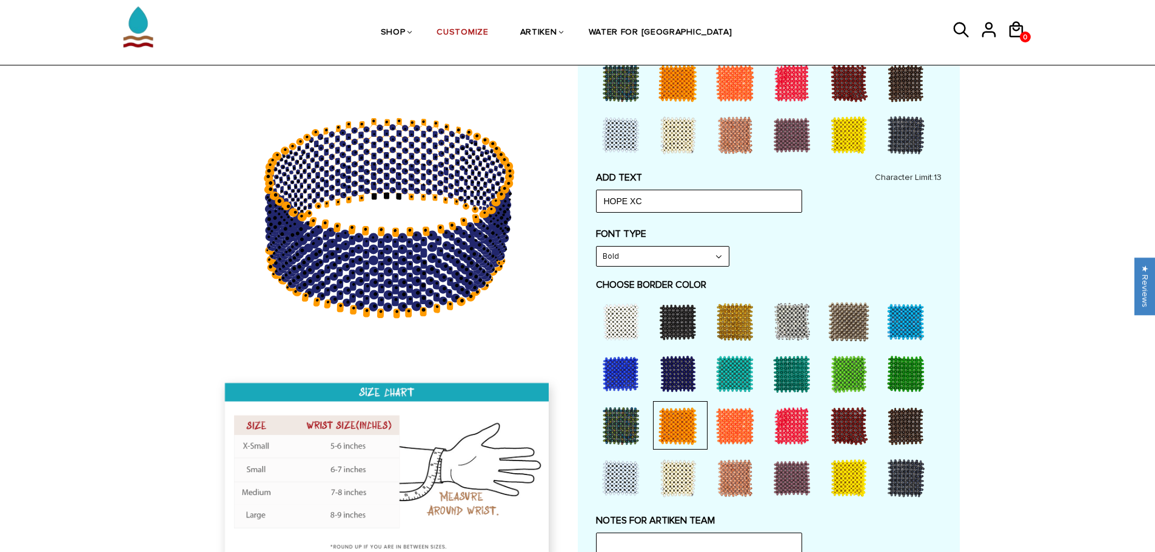
click at [614, 320] on div at bounding box center [621, 322] width 49 height 49
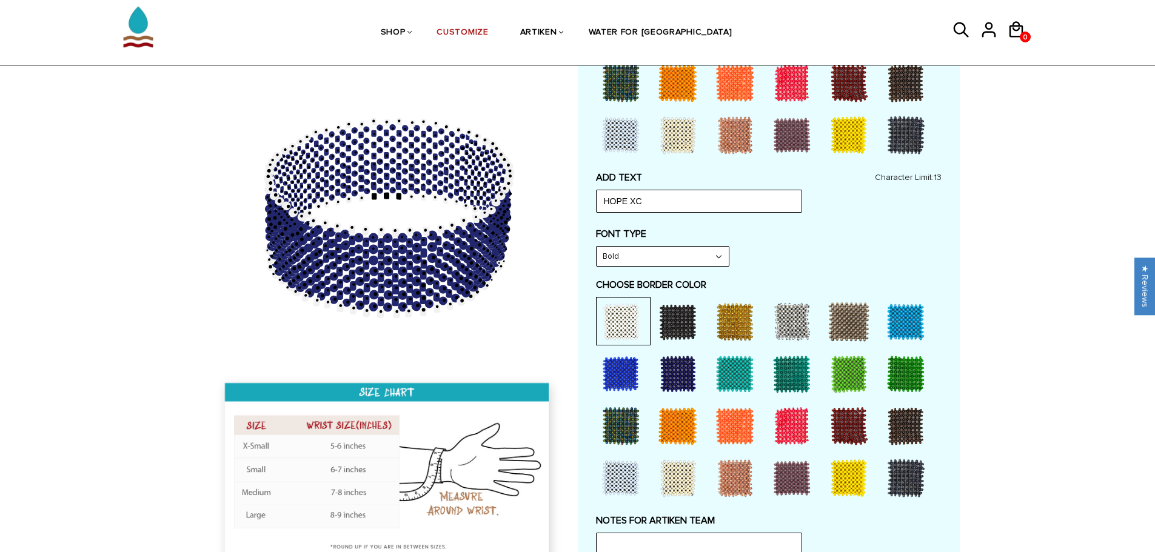
click at [671, 409] on div at bounding box center [678, 426] width 49 height 49
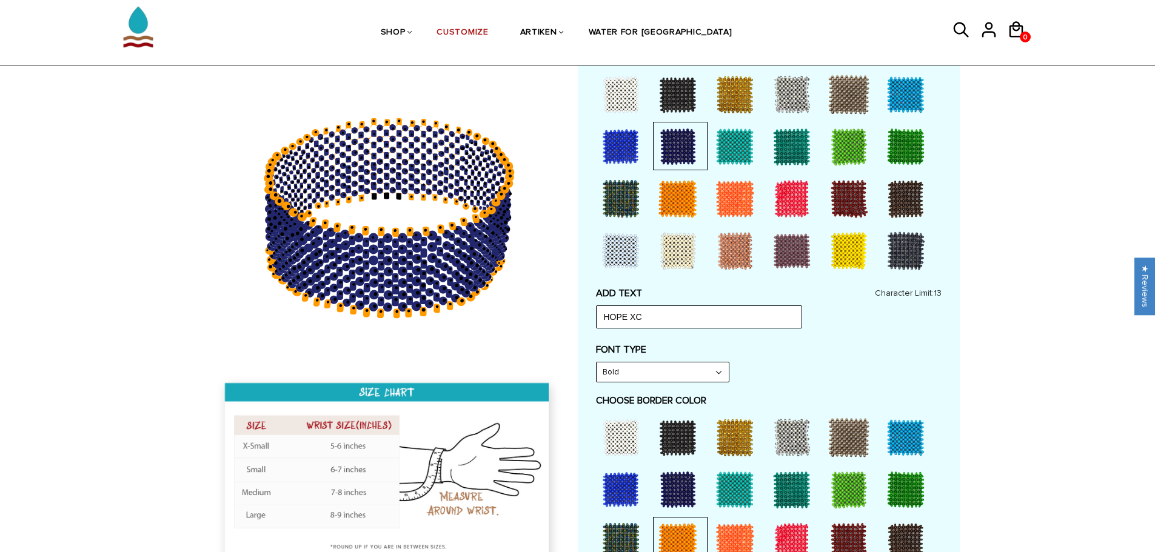
scroll to position [303, 0]
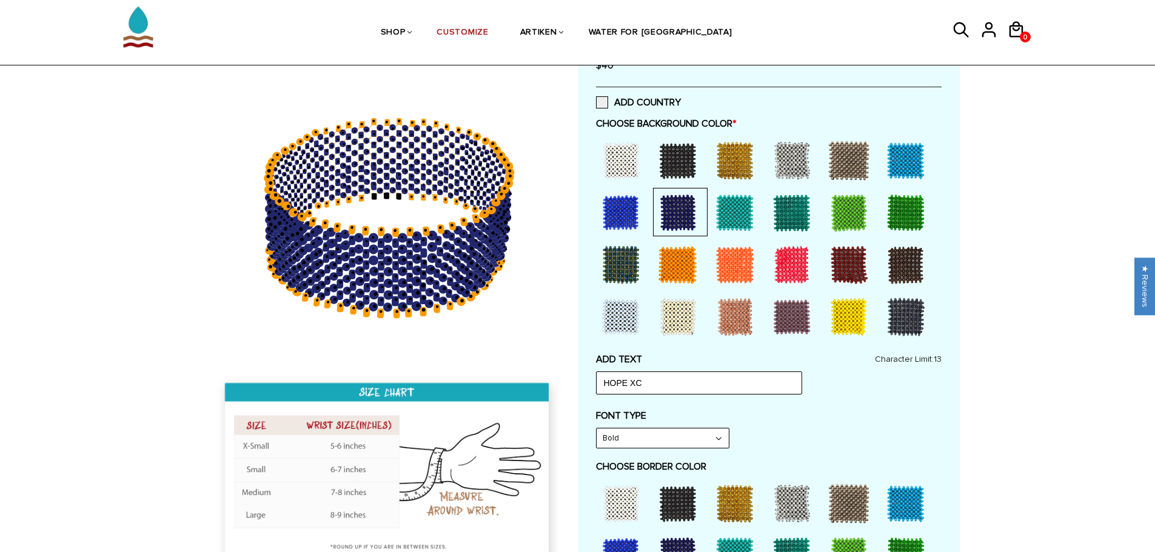
click at [694, 262] on div at bounding box center [678, 265] width 49 height 49
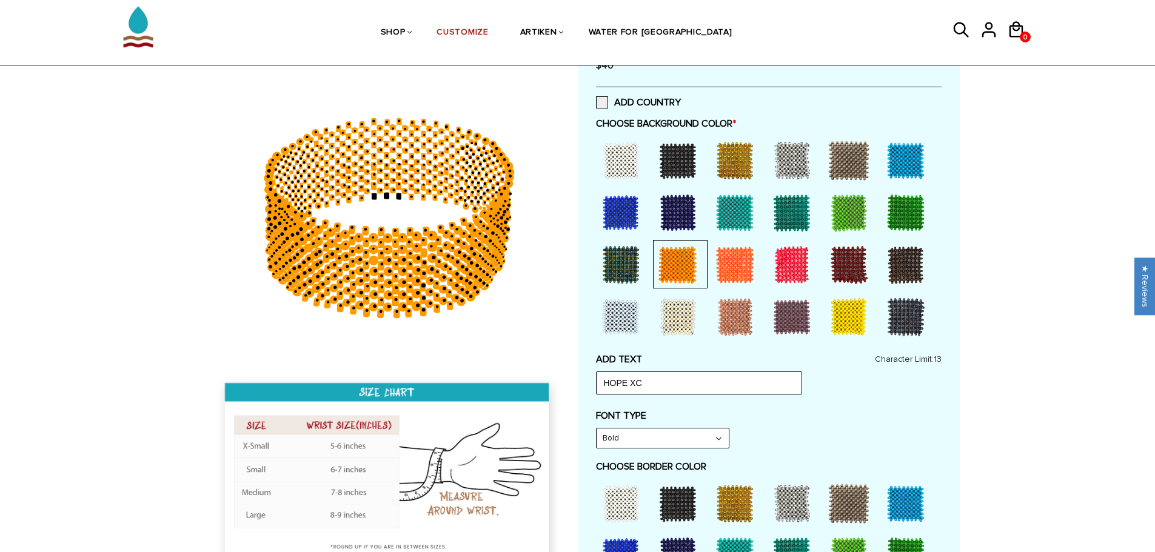
scroll to position [424, 0]
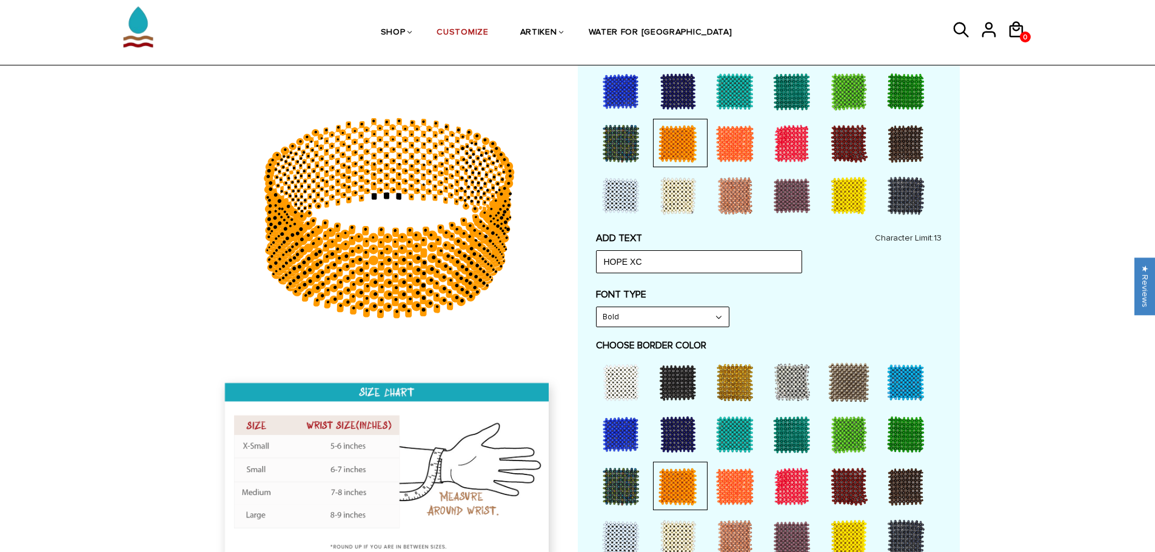
click at [623, 425] on div at bounding box center [621, 435] width 49 height 49
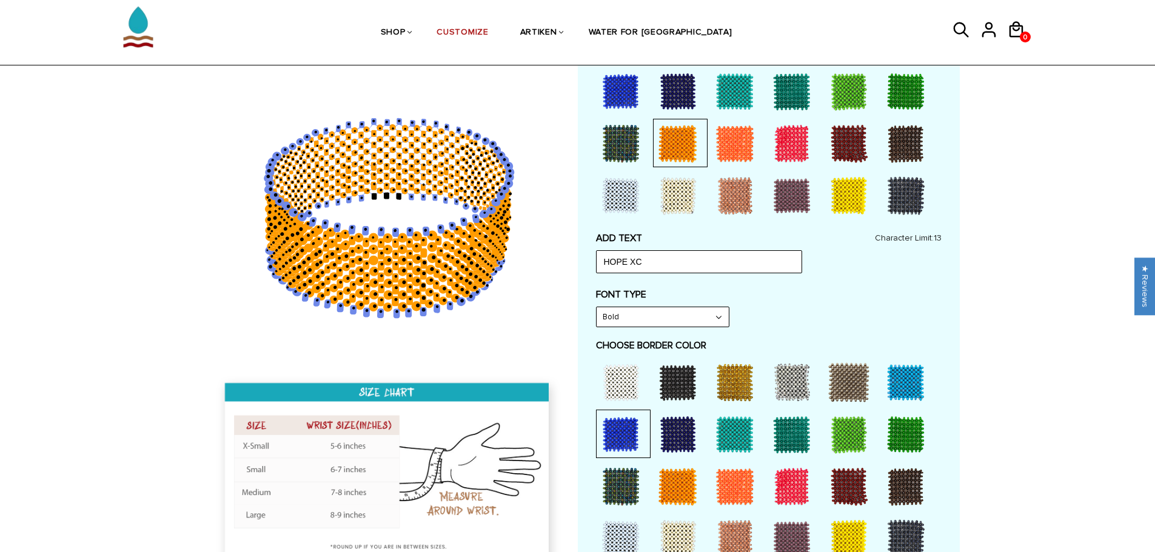
drag, startPoint x: 466, startPoint y: 241, endPoint x: 296, endPoint y: 217, distance: 171.4
click at [296, 217] on g at bounding box center [388, 216] width 246 height 189
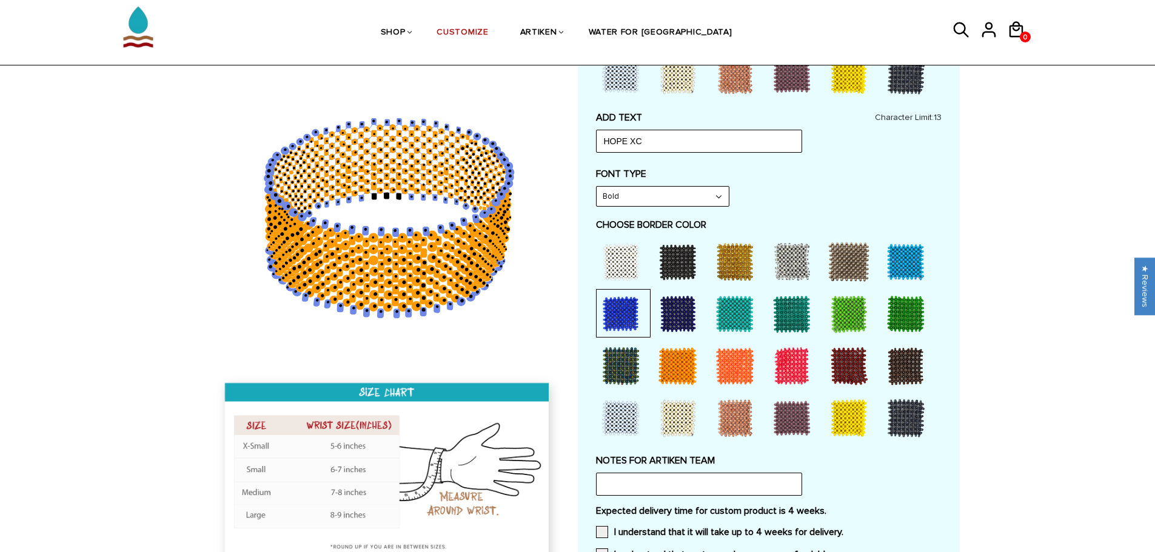
scroll to position [546, 0]
drag, startPoint x: 667, startPoint y: 313, endPoint x: 669, endPoint y: 320, distance: 7.1
click at [669, 319] on div at bounding box center [678, 313] width 49 height 49
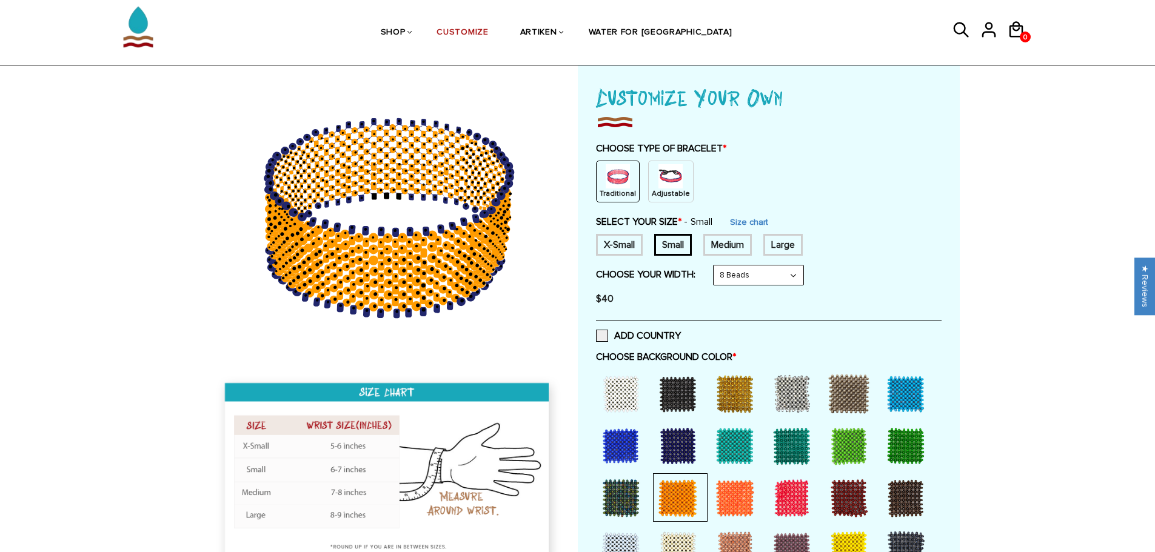
scroll to position [61, 0]
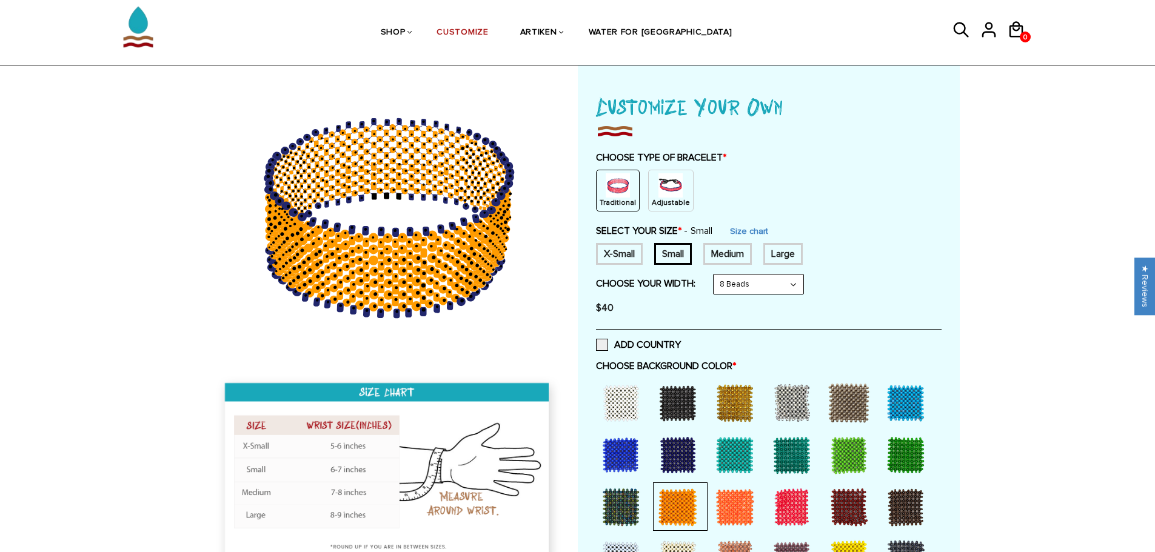
click at [745, 256] on div "Medium" at bounding box center [727, 254] width 49 height 22
click at [677, 263] on div "Small" at bounding box center [673, 254] width 38 height 22
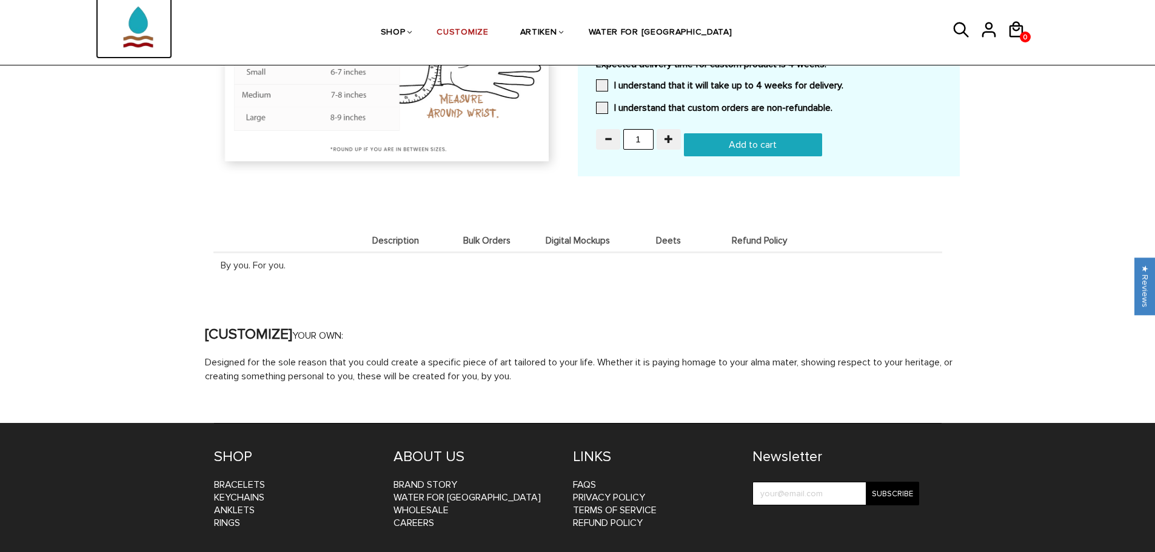
scroll to position [1042, 0]
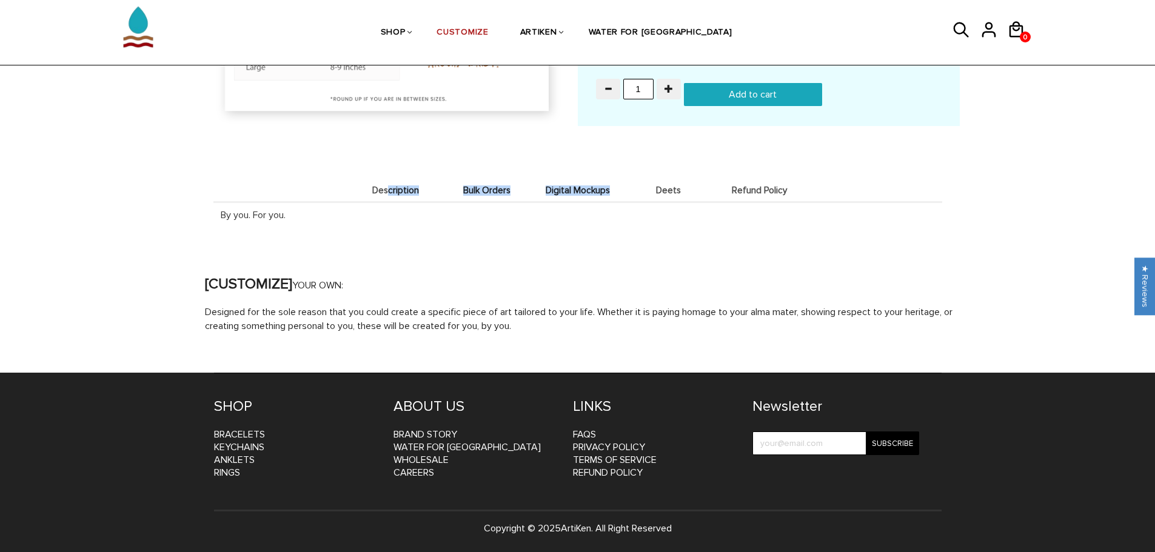
drag, startPoint x: 388, startPoint y: 194, endPoint x: 657, endPoint y: 186, distance: 269.4
click at [657, 185] on ul "Description Bulk Orders Digital Mockups Deets Refund Policy" at bounding box center [577, 190] width 455 height 24
click at [580, 192] on span "Digital Mockups" at bounding box center [577, 191] width 85 height 10
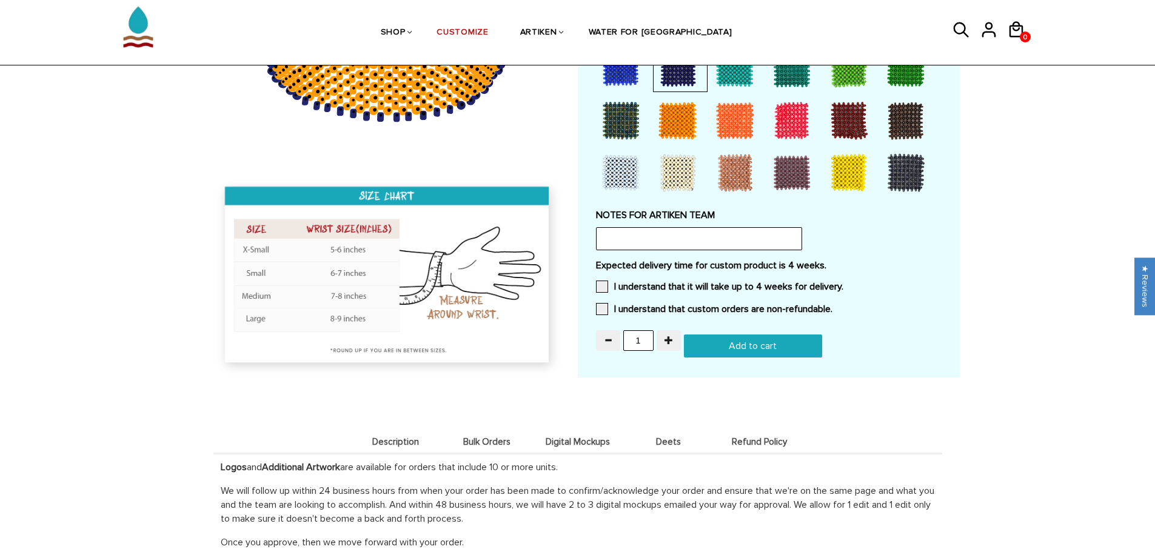
scroll to position [1058, 0]
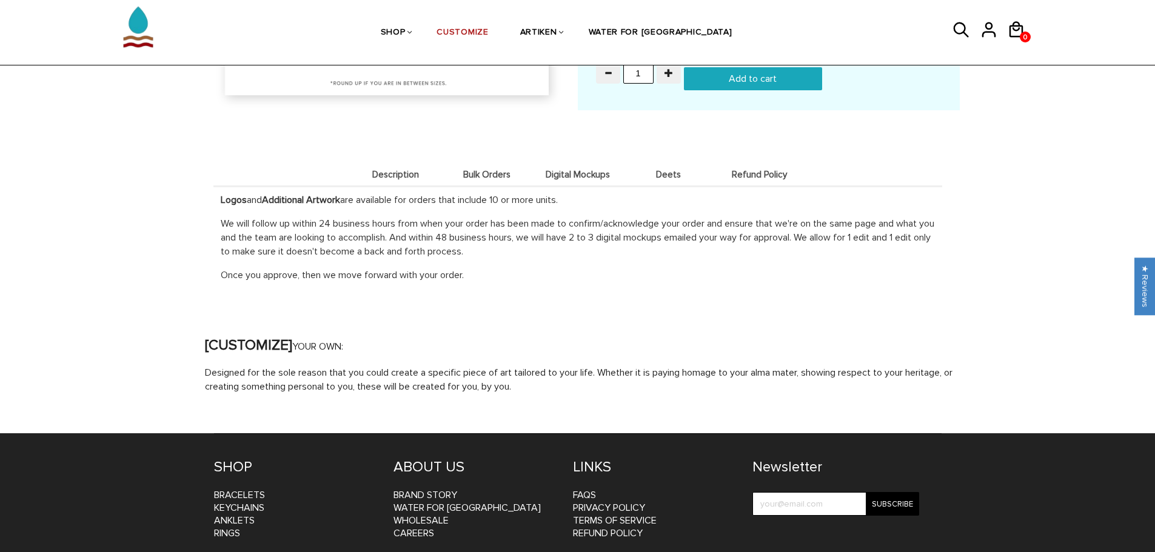
click at [777, 171] on span "Refund Policy" at bounding box center [759, 175] width 85 height 10
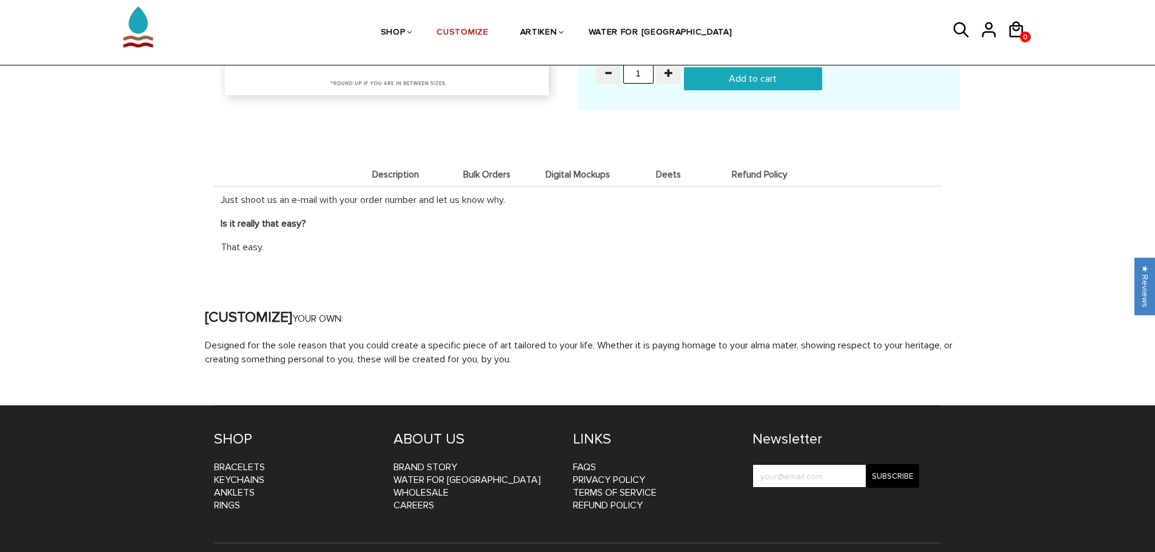
click at [574, 176] on span "Digital Mockups" at bounding box center [577, 175] width 85 height 10
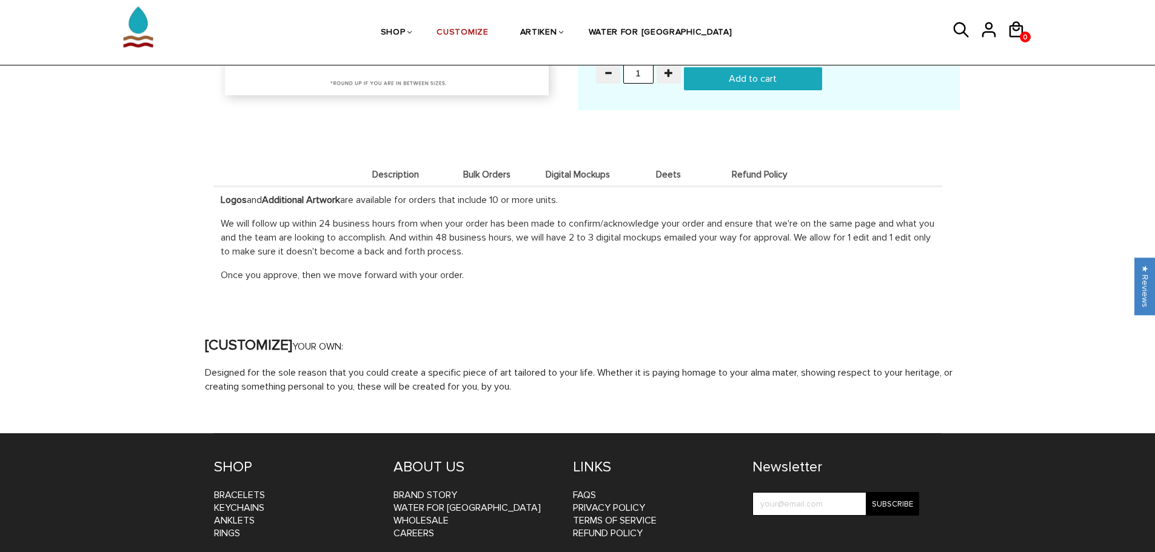
click at [474, 175] on span "Bulk Orders" at bounding box center [486, 175] width 85 height 10
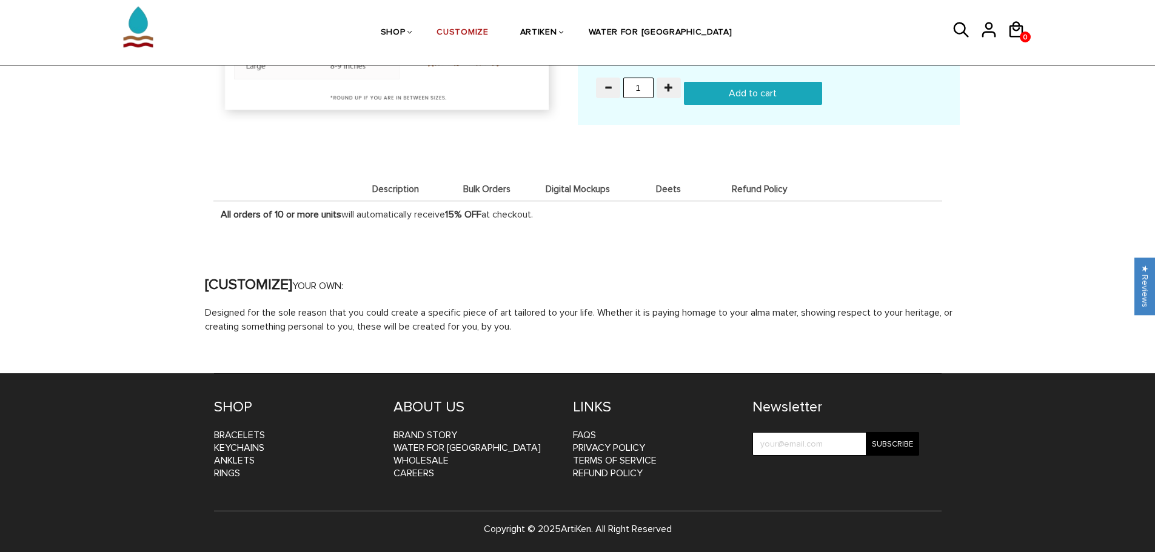
scroll to position [1044, 0]
click at [598, 186] on span "Digital Mockups" at bounding box center [577, 189] width 85 height 10
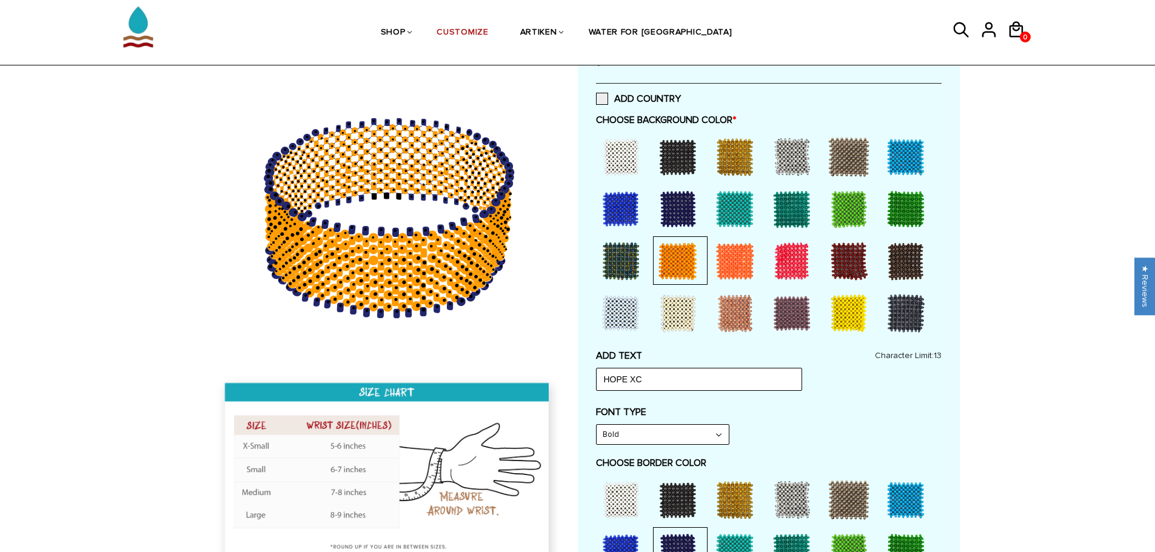
scroll to position [303, 0]
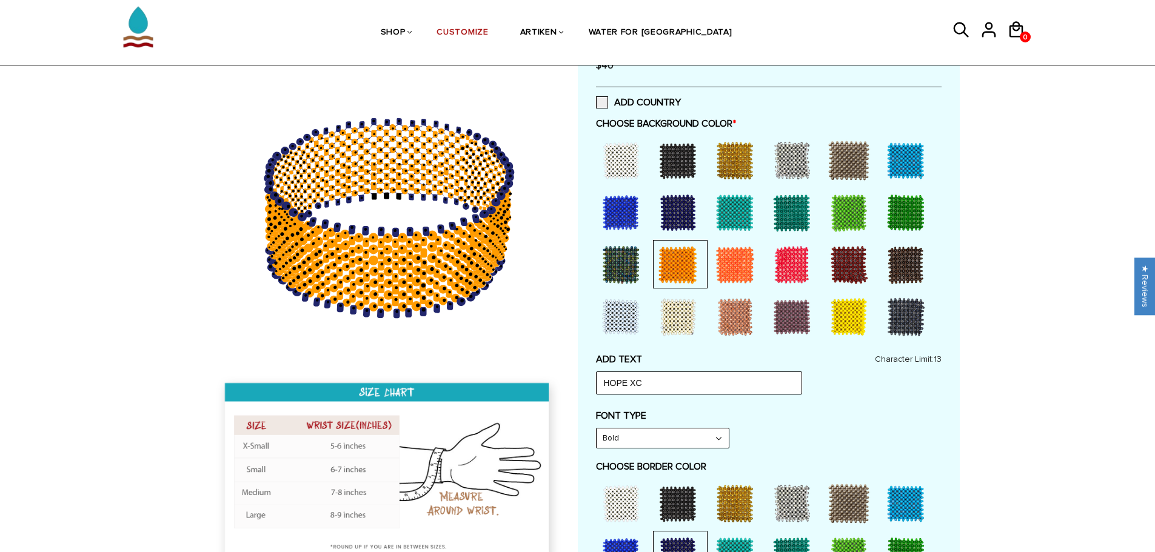
click at [843, 260] on div at bounding box center [849, 265] width 49 height 49
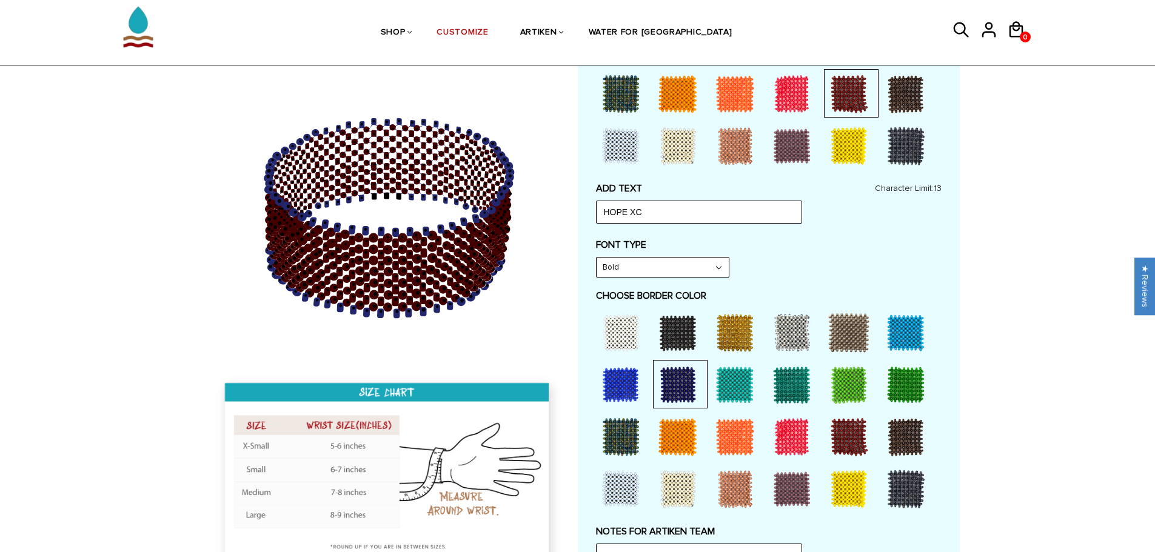
scroll to position [485, 0]
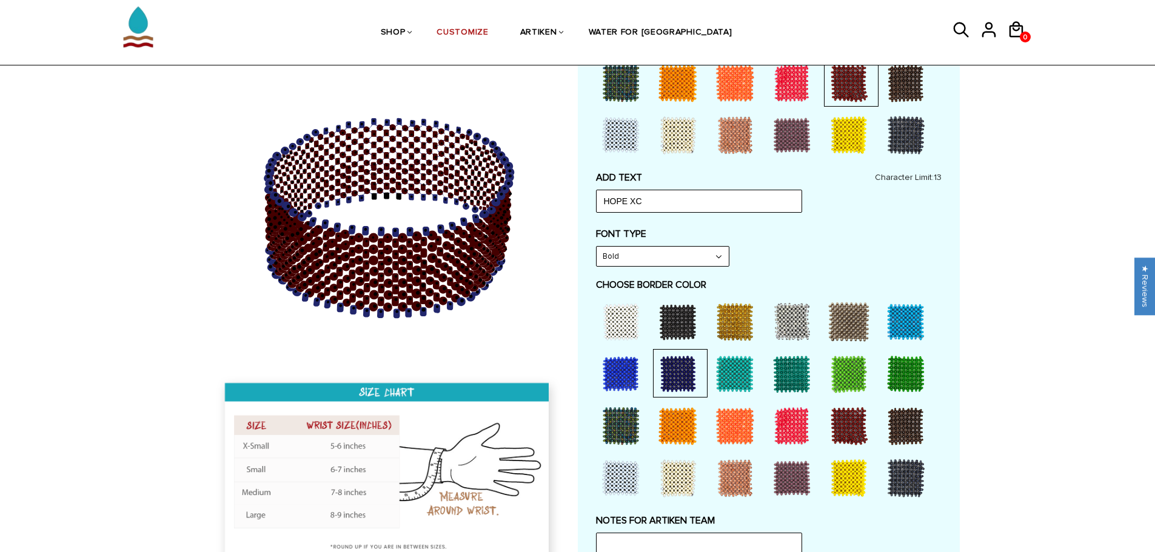
click at [800, 303] on div at bounding box center [792, 322] width 49 height 49
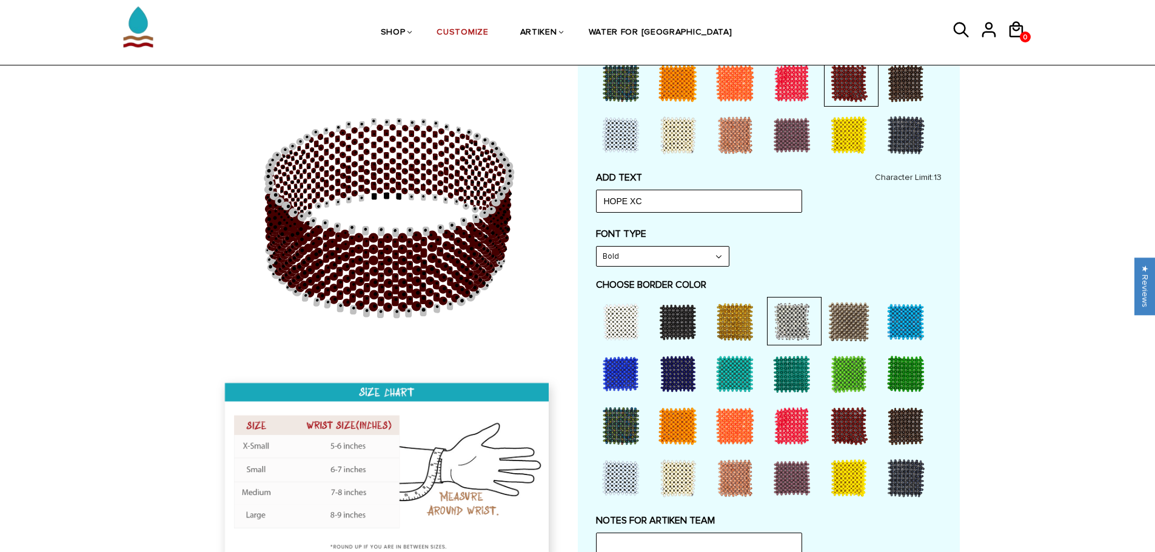
click at [725, 370] on div at bounding box center [735, 374] width 49 height 49
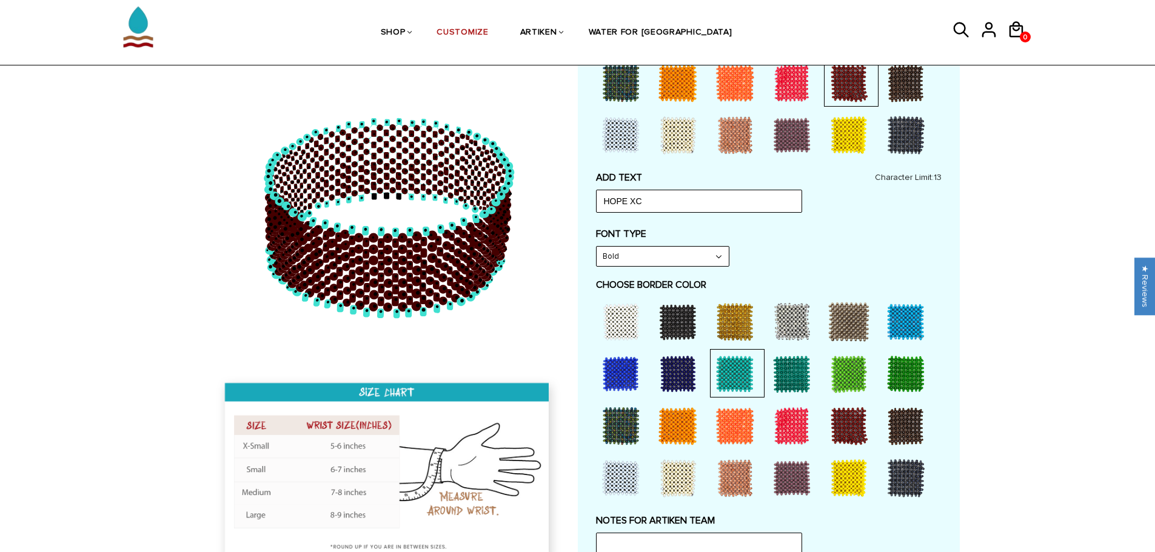
click at [617, 312] on div at bounding box center [621, 322] width 49 height 49
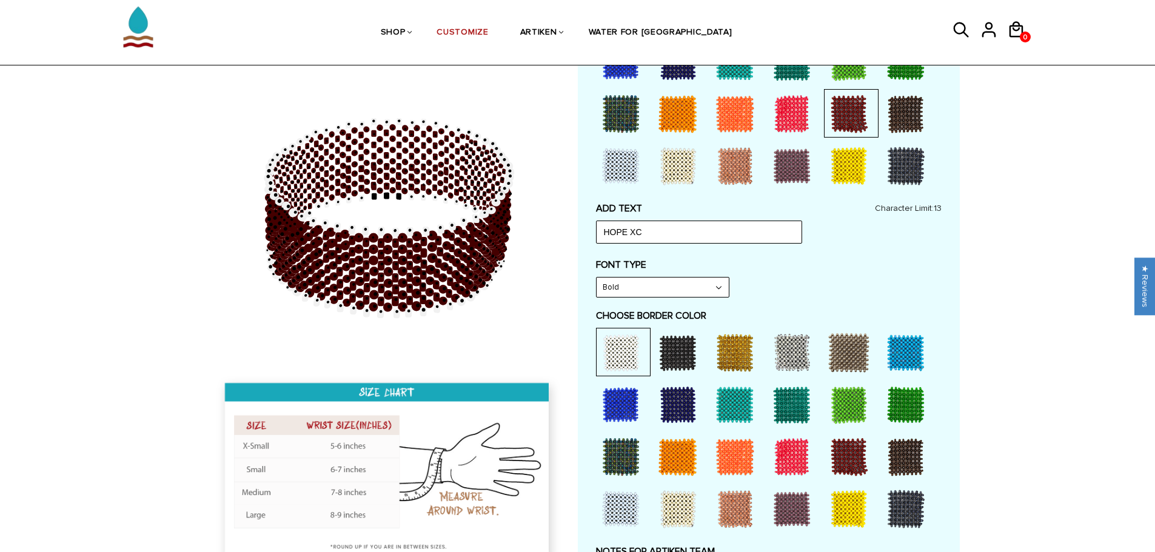
scroll to position [424, 0]
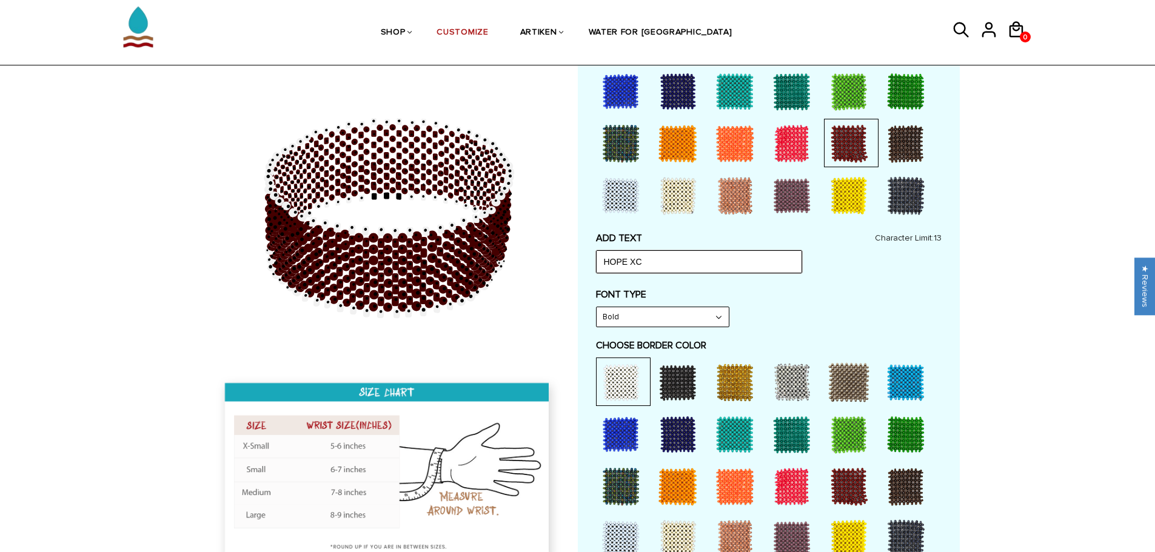
drag, startPoint x: 664, startPoint y: 260, endPoint x: 489, endPoint y: 237, distance: 176.7
click at [489, 237] on div at bounding box center [578, 223] width 764 height 1043
click at [654, 320] on select "Bold" at bounding box center [663, 316] width 132 height 19
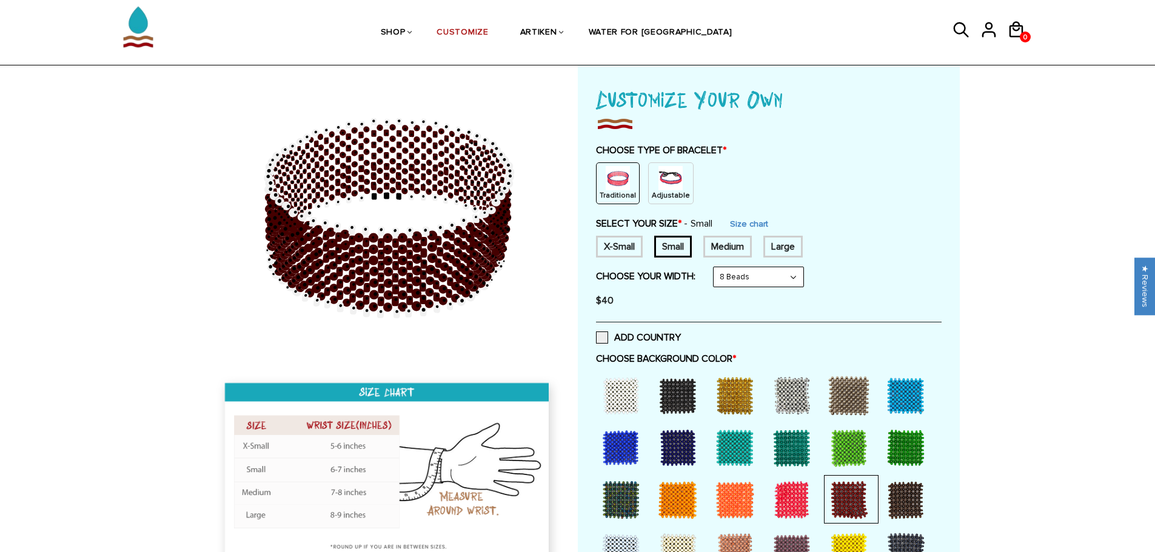
scroll to position [61, 0]
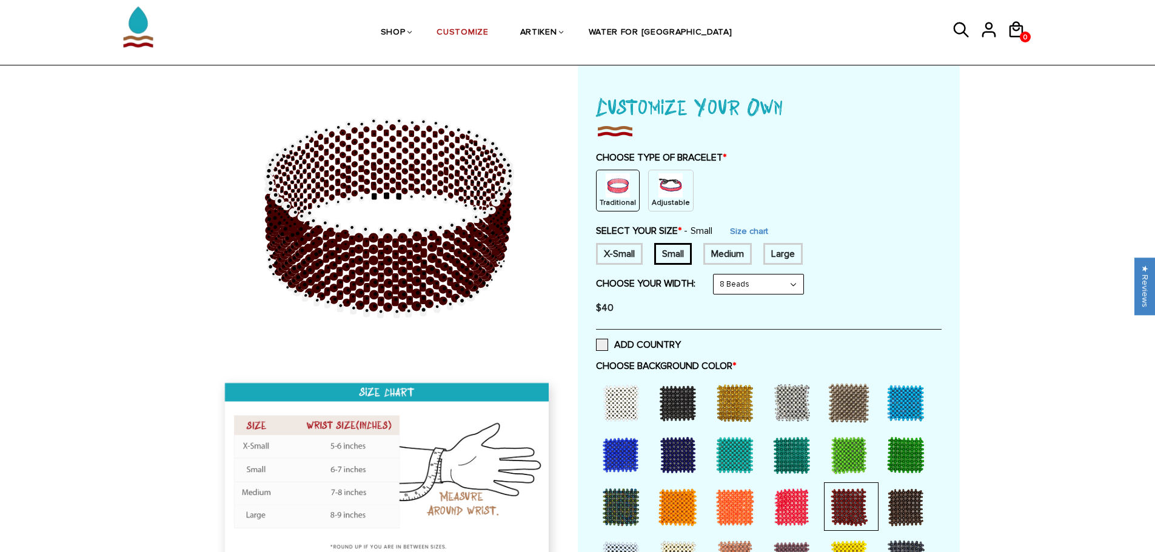
click at [623, 196] on img at bounding box center [618, 185] width 24 height 24
click at [666, 194] on img at bounding box center [671, 185] width 24 height 24
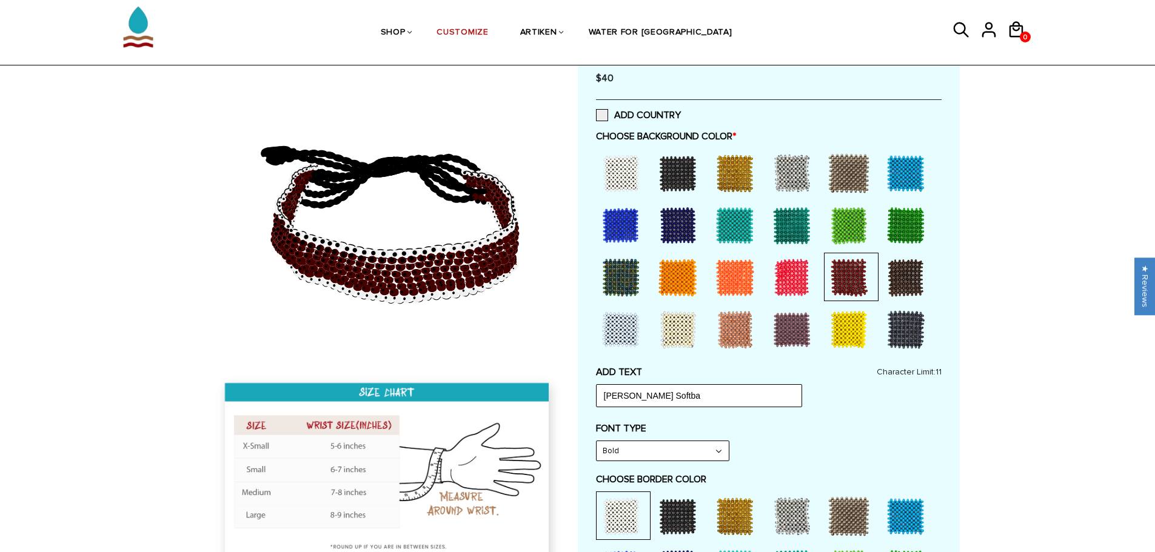
scroll to position [243, 0]
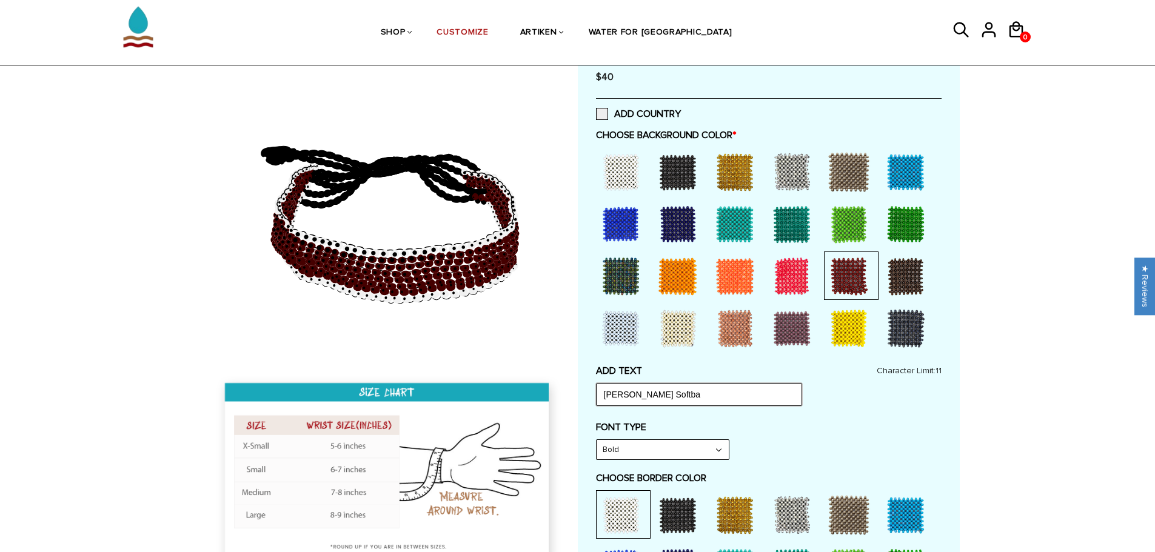
click at [701, 400] on input "Alma Softba" at bounding box center [699, 394] width 206 height 23
type input "A"
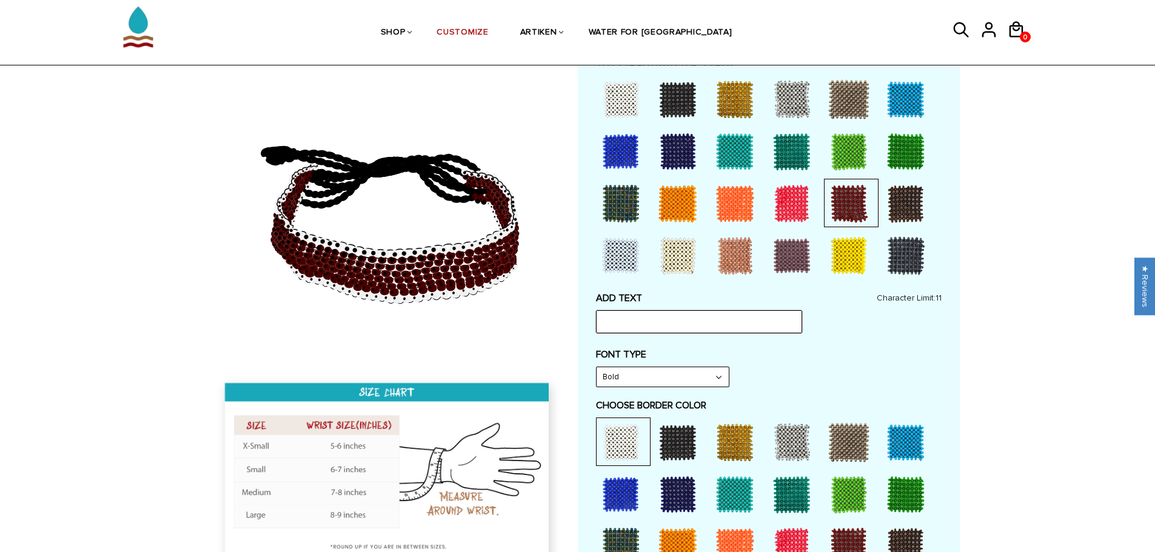
scroll to position [99, 0]
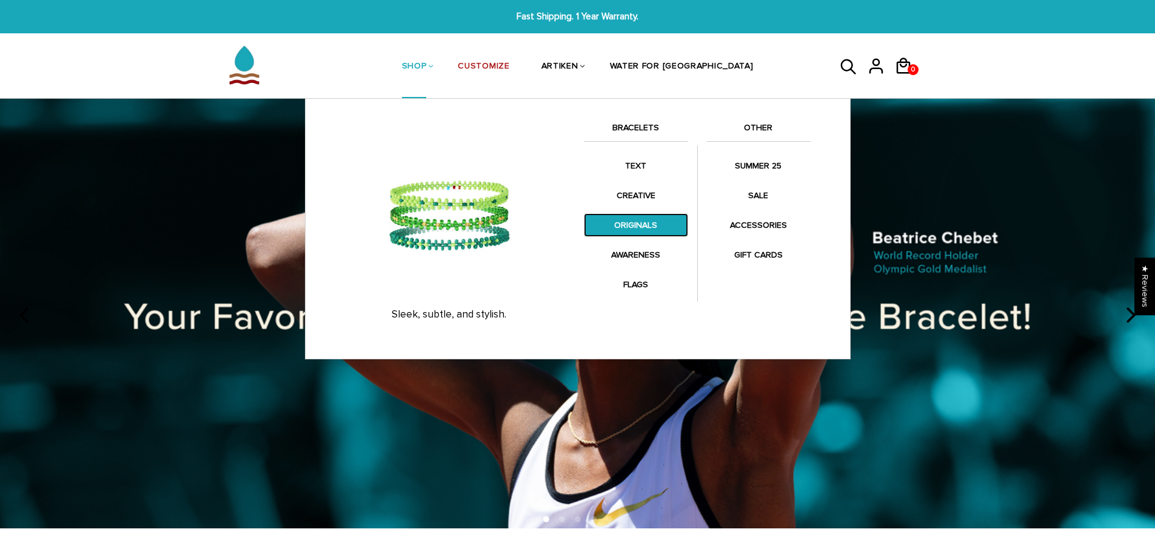
click at [639, 220] on link "ORIGINALS" at bounding box center [636, 225] width 104 height 24
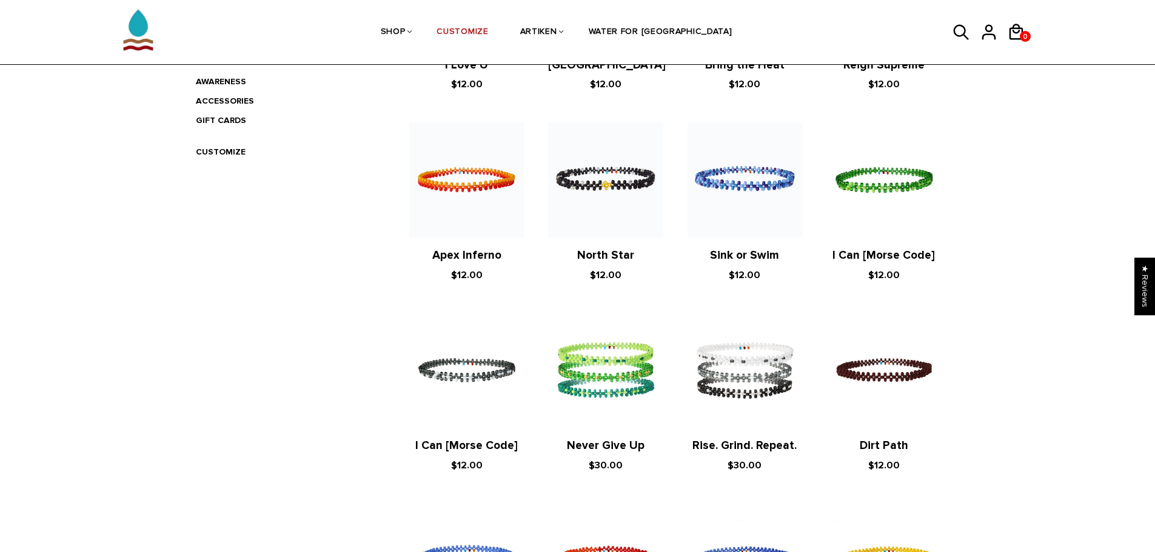
scroll to position [424, 0]
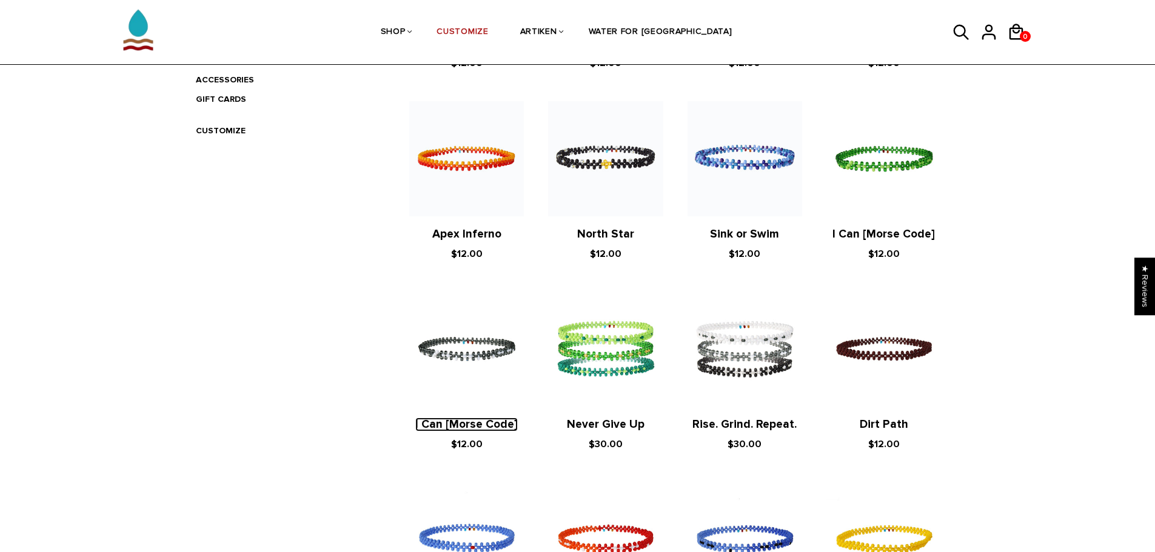
click at [483, 420] on link "I Can [Morse Code]" at bounding box center [466, 425] width 102 height 14
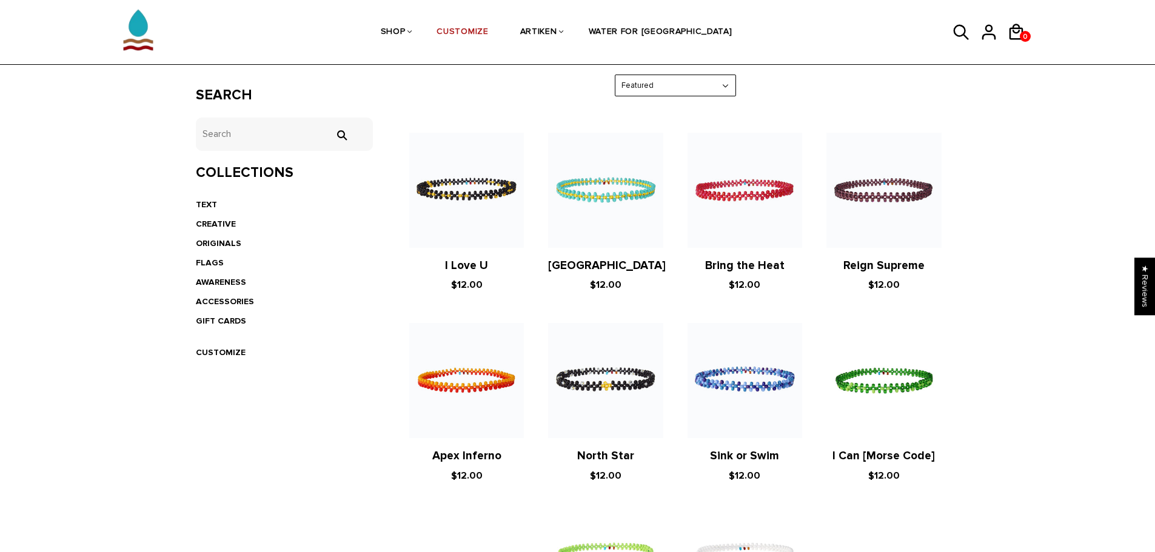
scroll to position [226, 0]
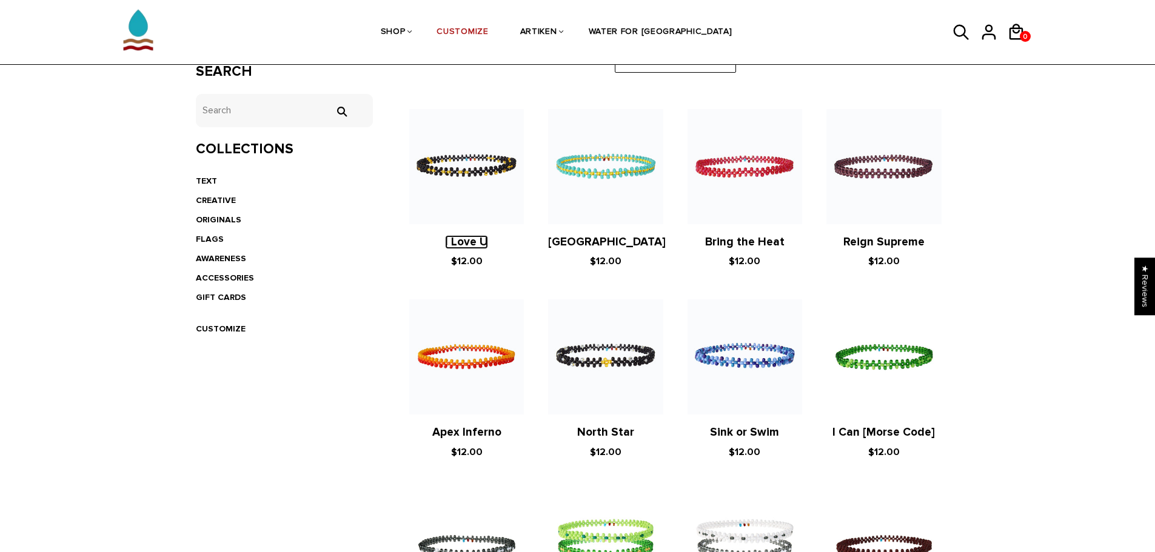
click at [458, 244] on link "I Love U" at bounding box center [466, 242] width 43 height 14
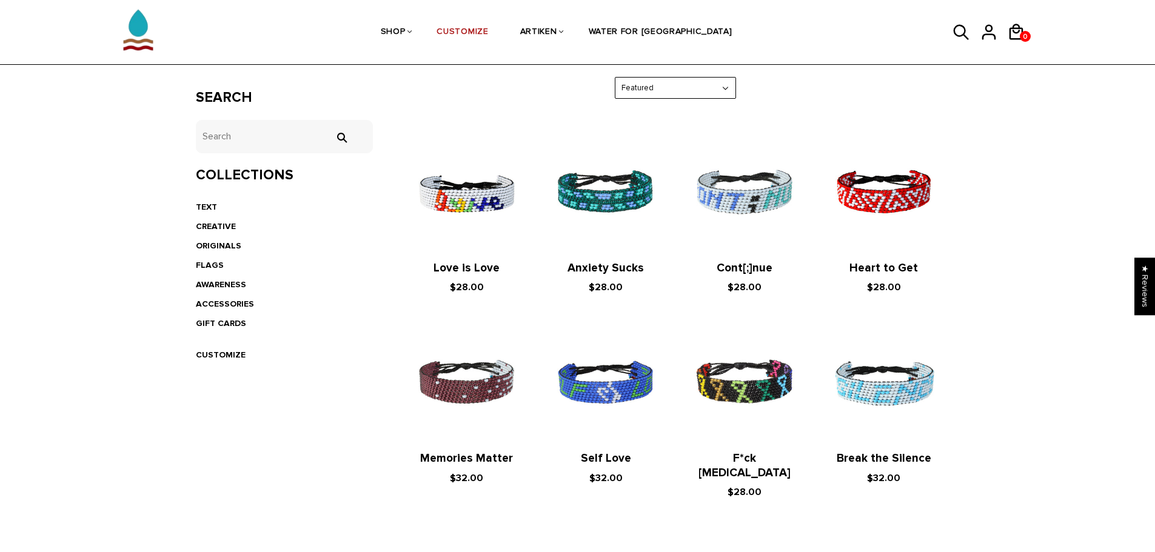
scroll to position [121, 0]
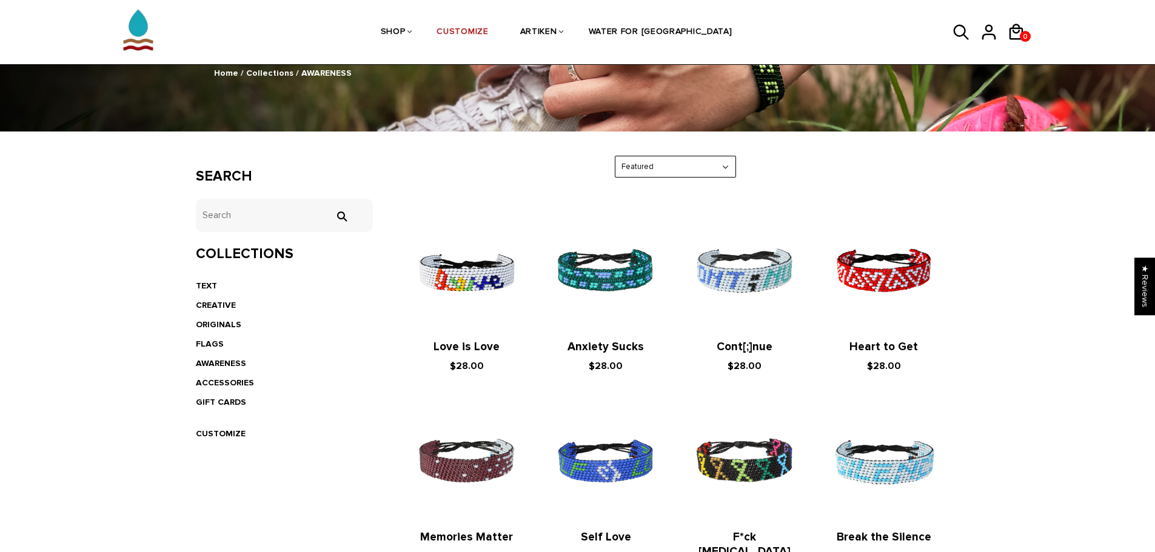
click at [213, 318] on li "ORIGINALS" at bounding box center [285, 324] width 178 height 19
click at [214, 325] on link "ORIGINALS" at bounding box center [218, 325] width 45 height 10
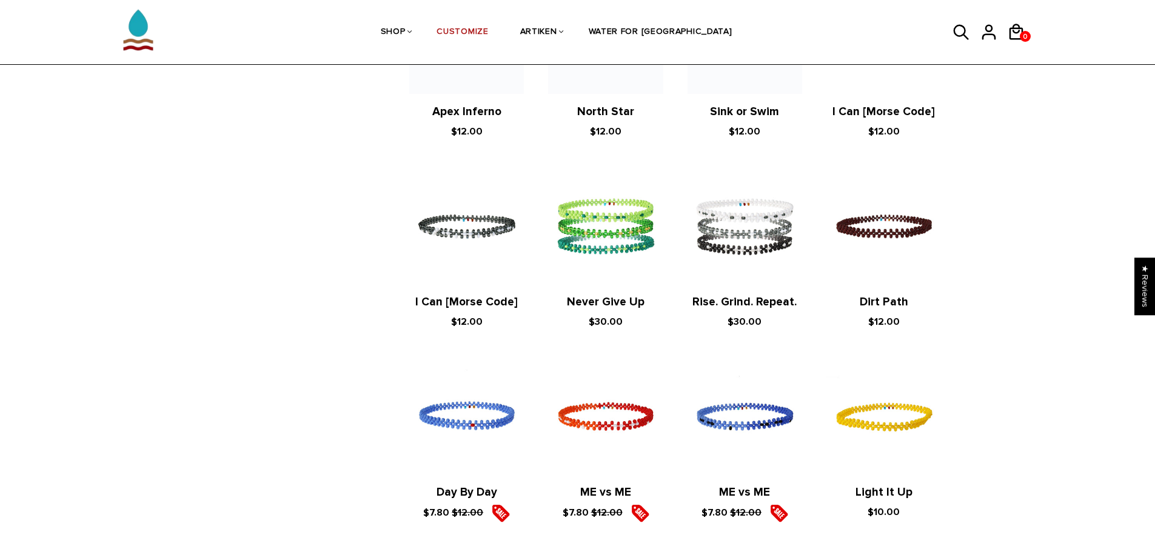
scroll to position [546, 0]
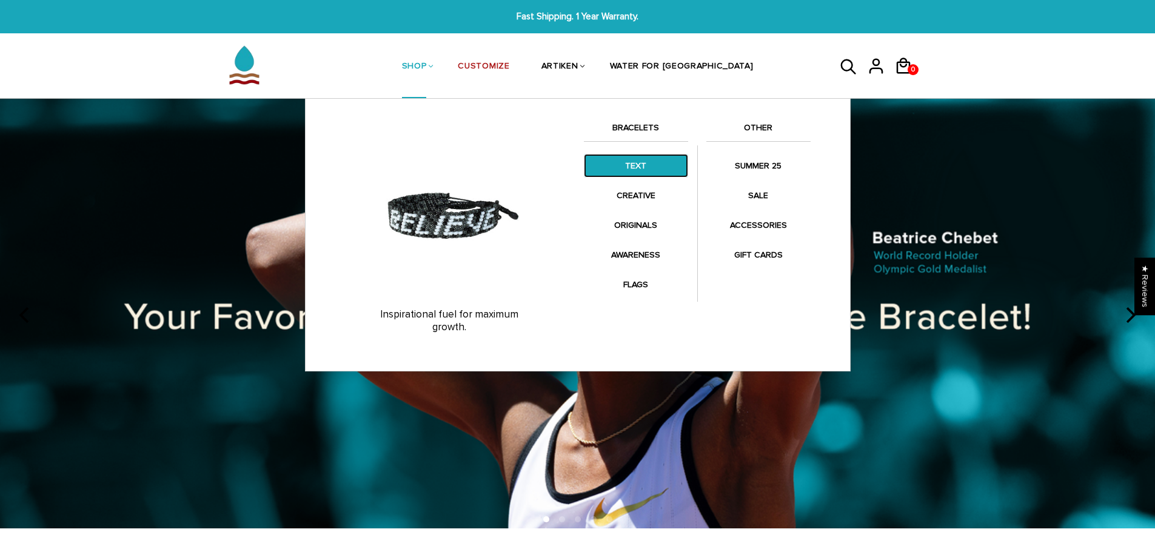
click at [644, 173] on link "TEXT" at bounding box center [636, 166] width 104 height 24
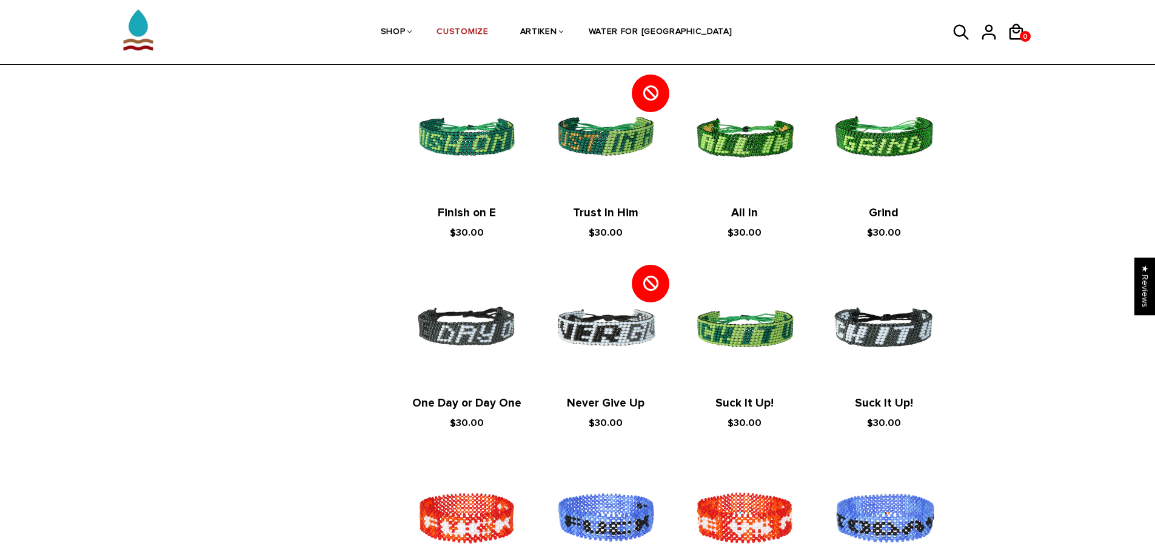
scroll to position [788, 0]
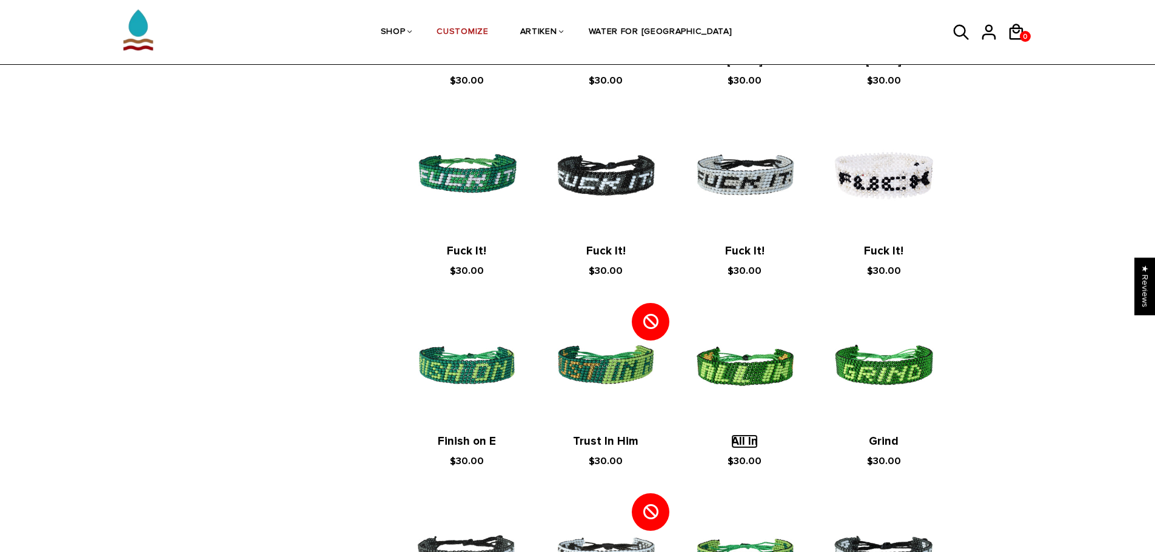
click at [746, 444] on link "All In" at bounding box center [744, 442] width 27 height 14
